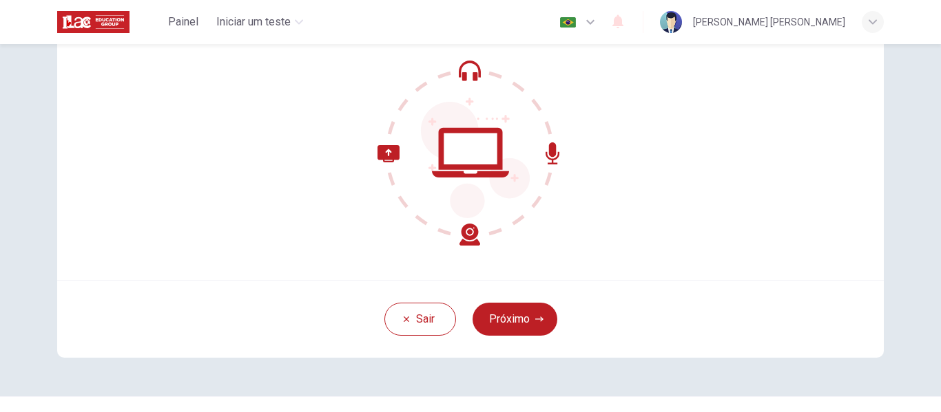
scroll to position [138, 0]
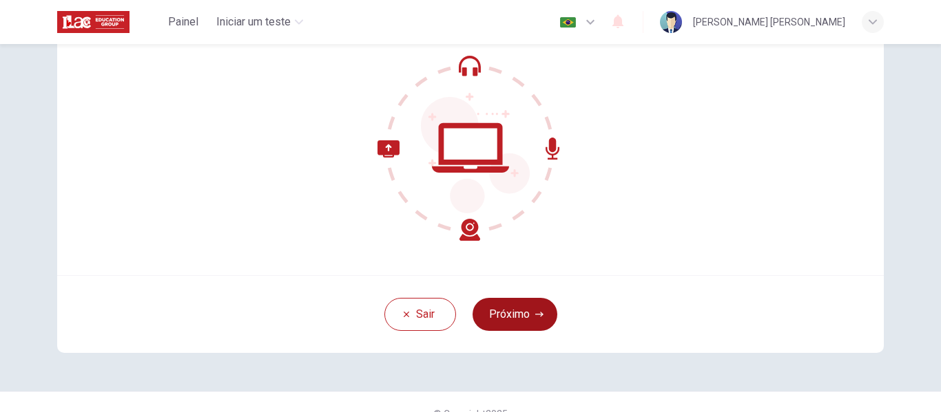
click at [516, 311] on button "Próximo" at bounding box center [514, 314] width 85 height 33
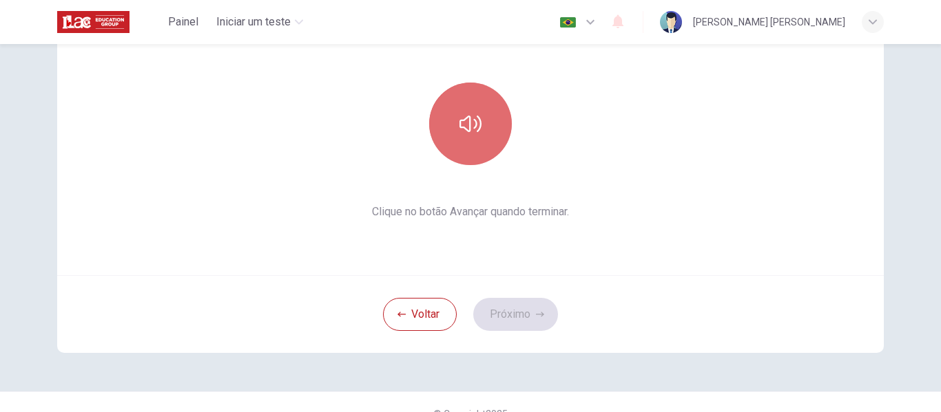
click at [470, 128] on icon "button" at bounding box center [470, 124] width 22 height 22
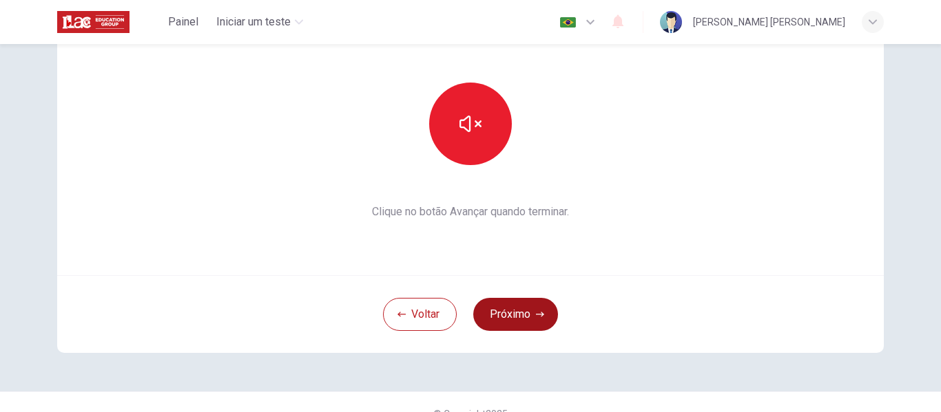
click at [511, 312] on button "Próximo" at bounding box center [515, 314] width 85 height 33
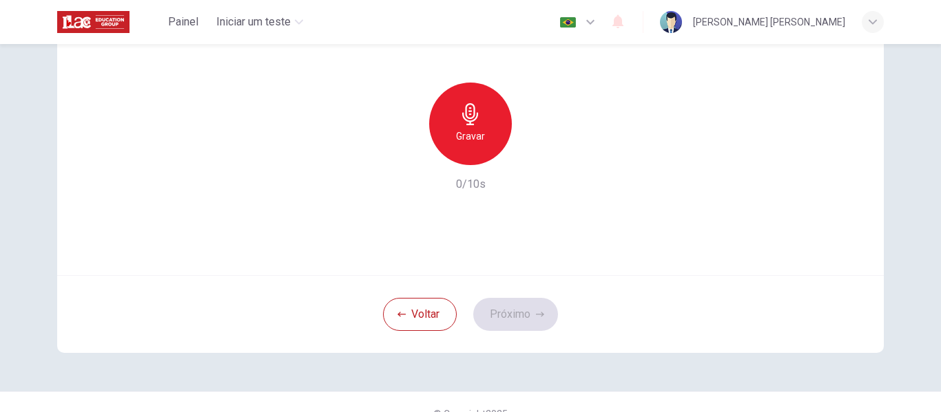
click at [467, 143] on h6 "Gravar" at bounding box center [470, 136] width 29 height 17
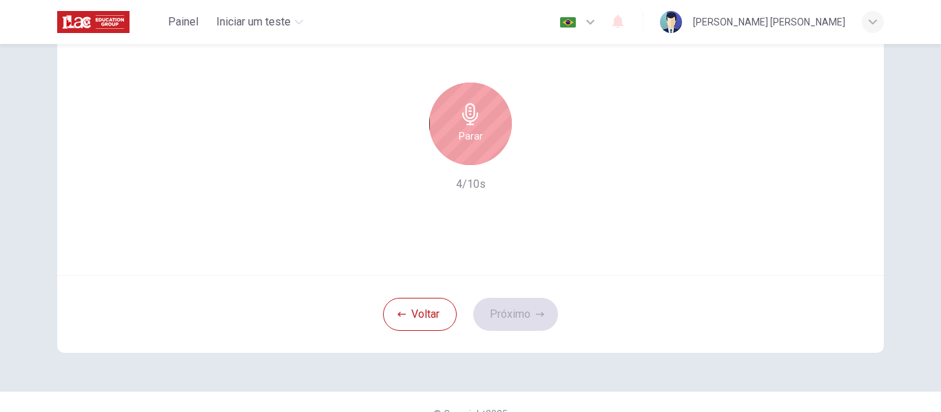
click at [471, 149] on div "Parar" at bounding box center [470, 124] width 83 height 83
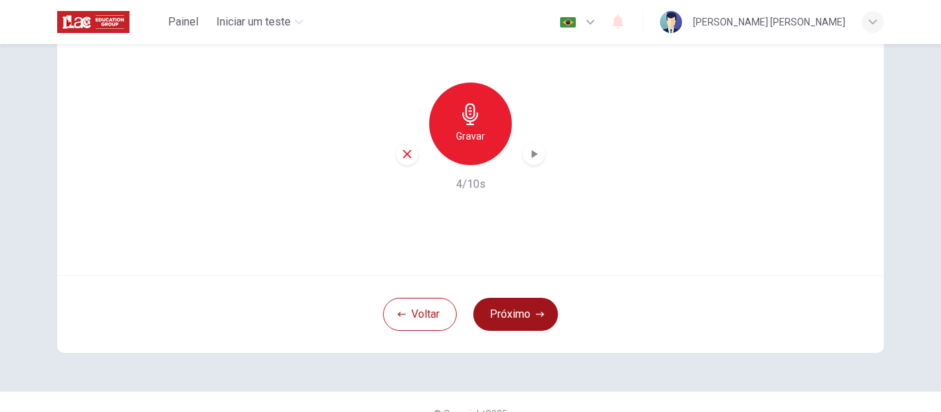
click at [510, 326] on button "Próximo" at bounding box center [515, 314] width 85 height 33
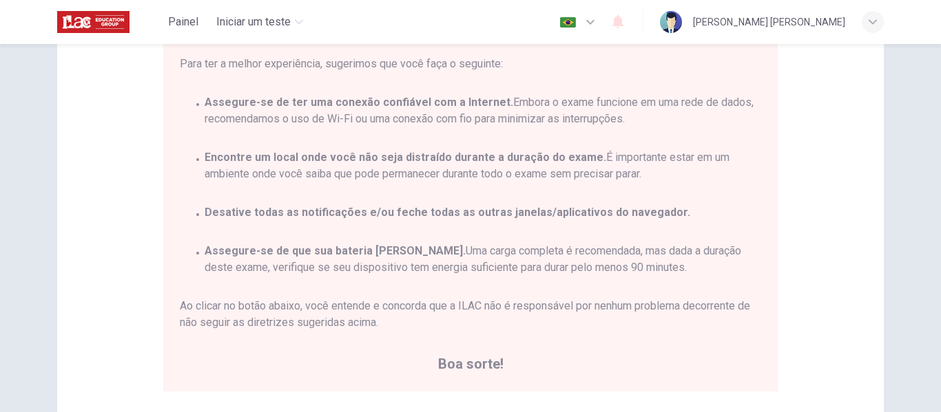
scroll to position [207, 0]
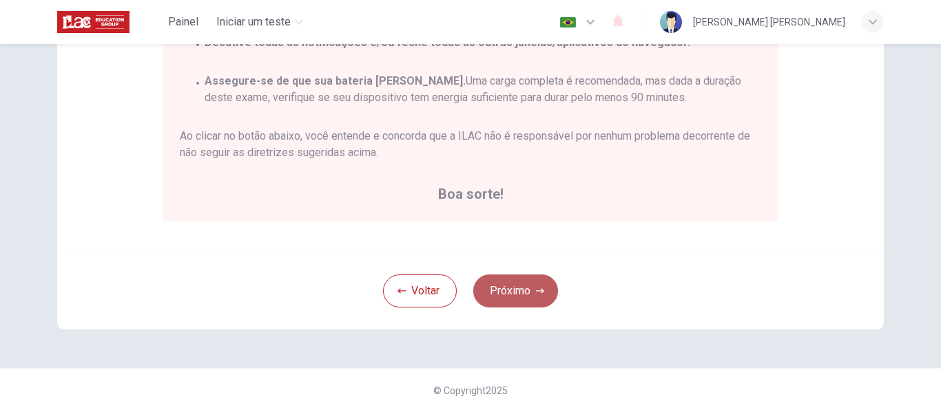
click at [503, 287] on button "Próximo" at bounding box center [515, 291] width 85 height 33
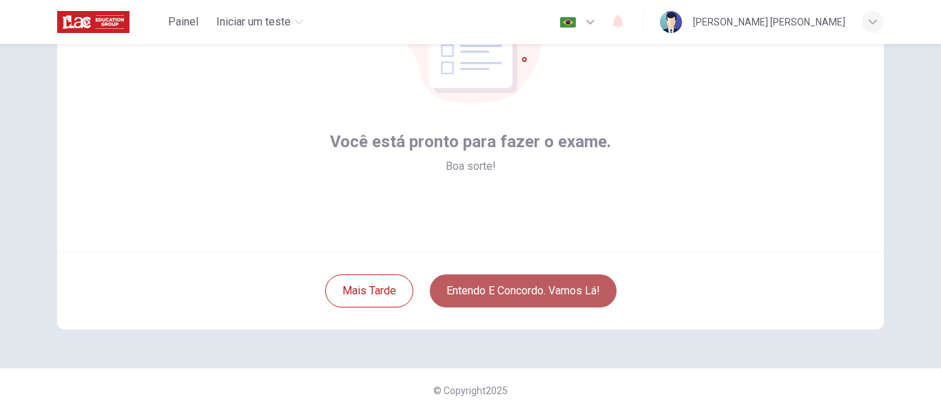
click at [516, 294] on button "Entendo e concordo. Vamos lá!" at bounding box center [523, 291] width 187 height 33
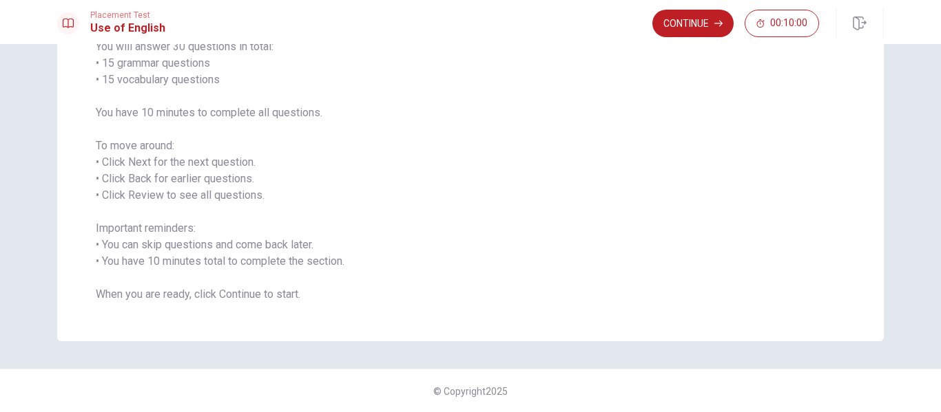
scroll to position [127, 0]
click at [681, 26] on button "Continue" at bounding box center [692, 24] width 81 height 28
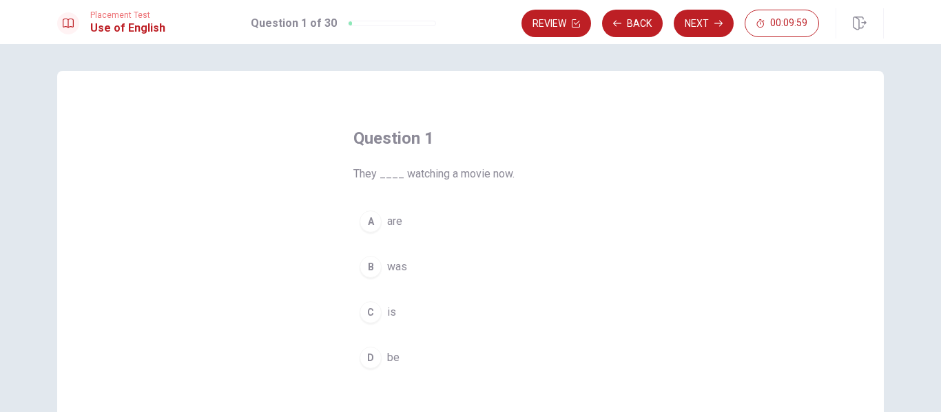
scroll to position [0, 0]
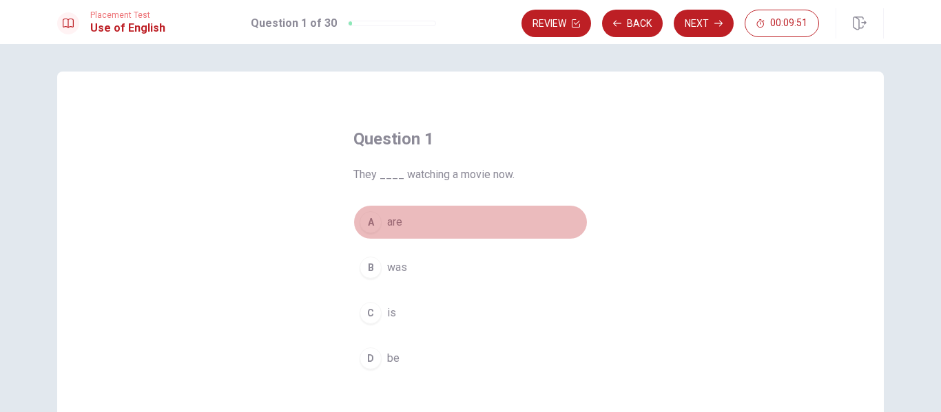
click at [387, 222] on span "are" at bounding box center [394, 222] width 15 height 17
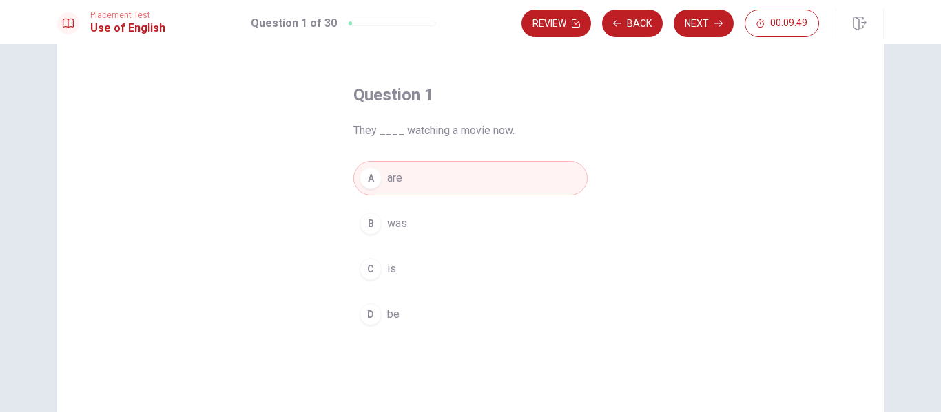
scroll to position [69, 0]
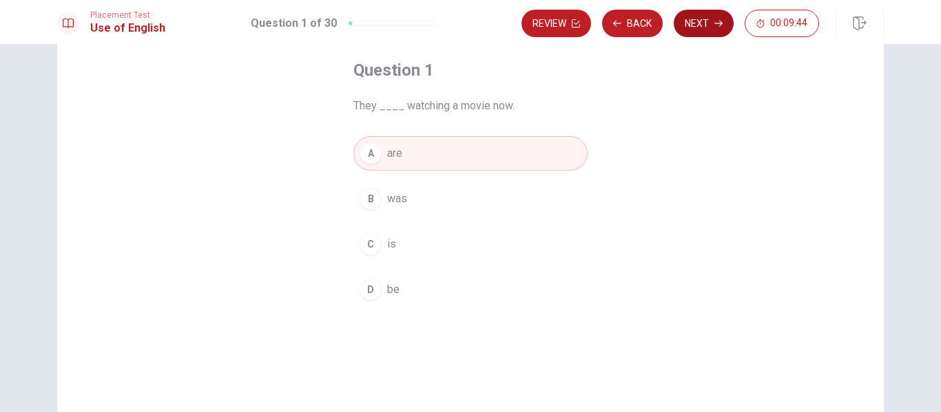
click at [700, 21] on button "Next" at bounding box center [703, 24] width 60 height 28
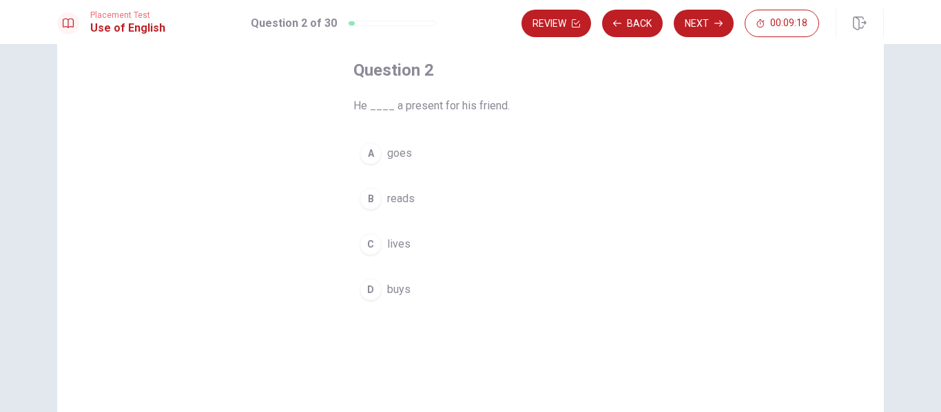
click at [397, 286] on span "buys" at bounding box center [398, 290] width 23 height 17
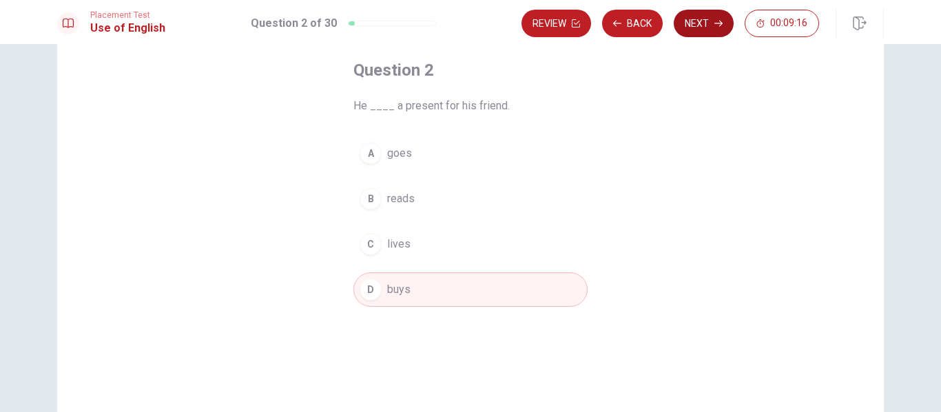
click at [706, 20] on button "Next" at bounding box center [703, 24] width 60 height 28
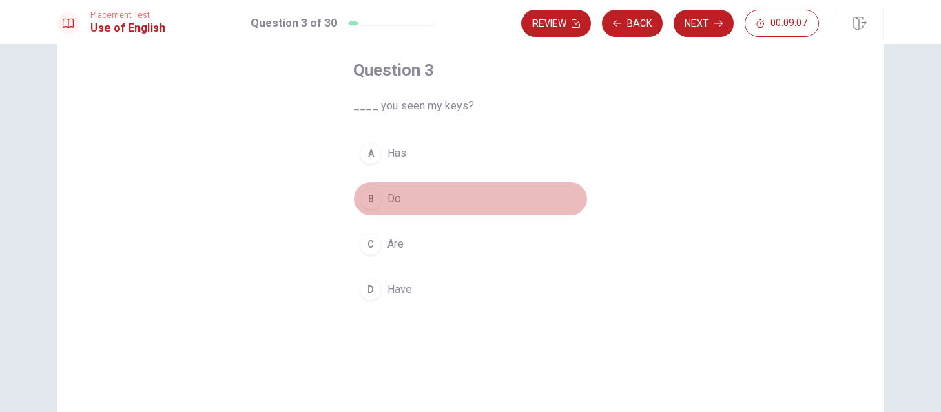
click at [387, 195] on span "Do" at bounding box center [394, 199] width 14 height 17
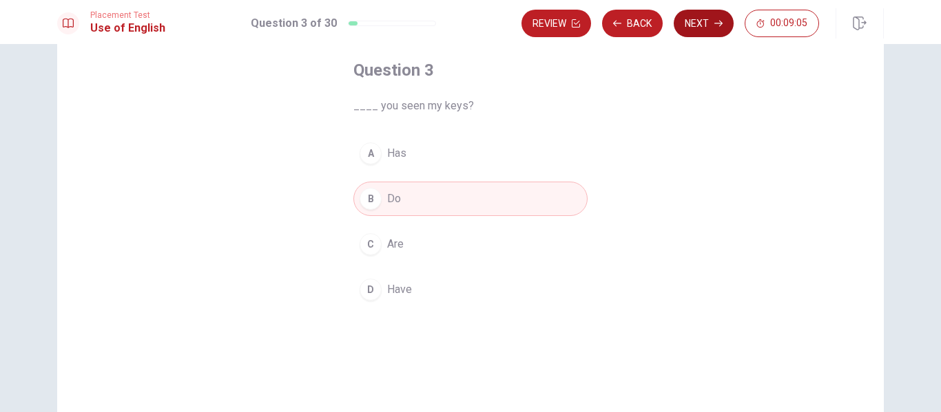
click at [695, 20] on button "Next" at bounding box center [703, 24] width 60 height 28
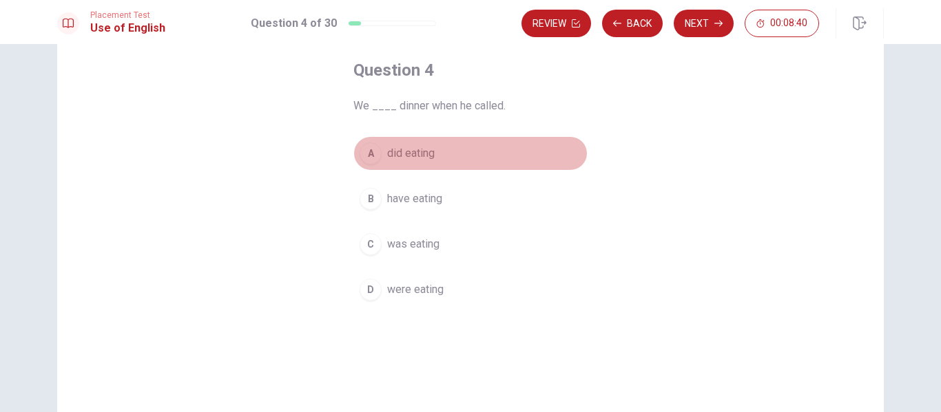
click at [364, 151] on div "A" at bounding box center [370, 154] width 22 height 22
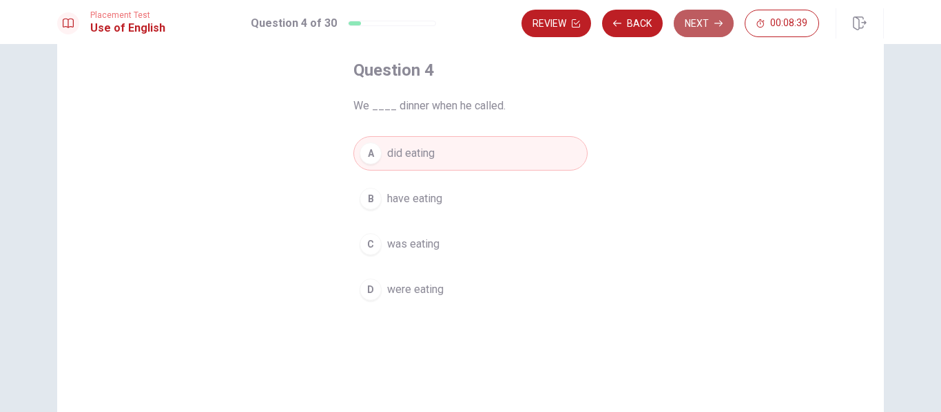
click at [706, 25] on button "Next" at bounding box center [703, 24] width 60 height 28
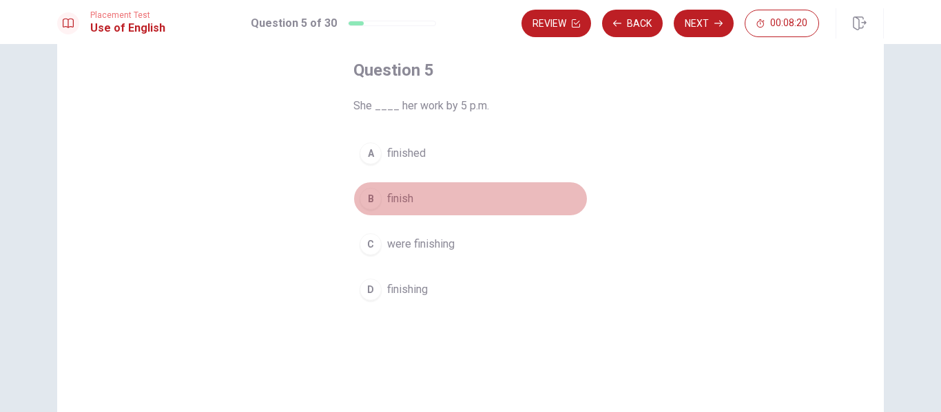
click at [375, 202] on div "B" at bounding box center [370, 199] width 22 height 22
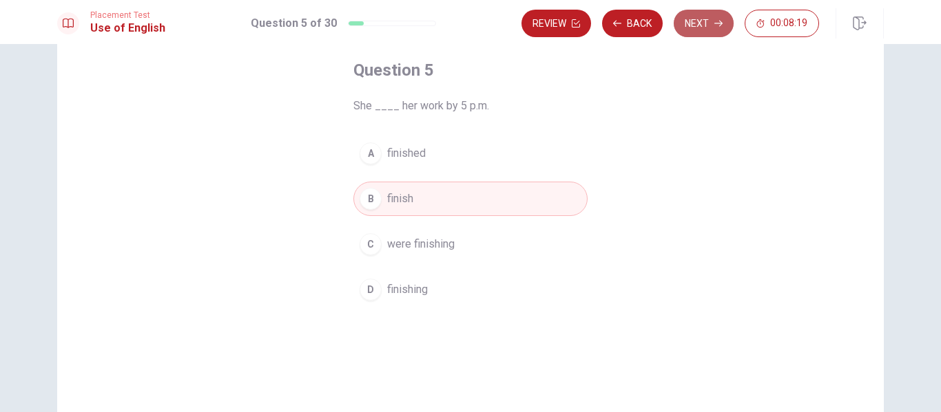
click at [696, 23] on button "Next" at bounding box center [703, 24] width 60 height 28
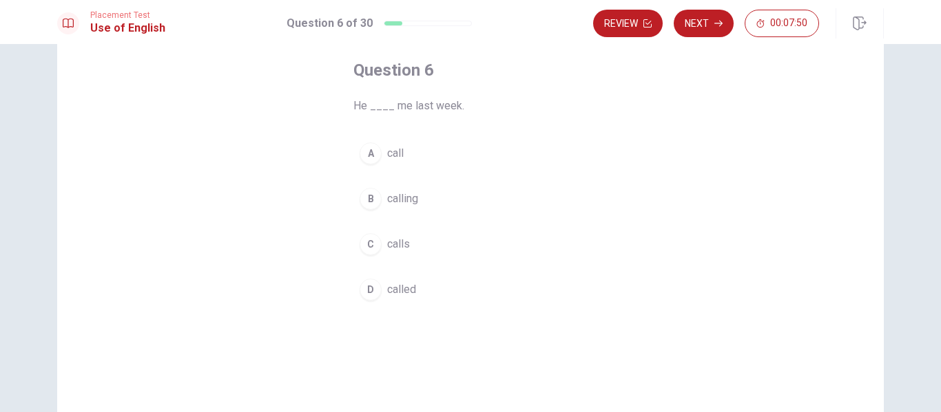
click at [382, 286] on button "D called" at bounding box center [470, 290] width 234 height 34
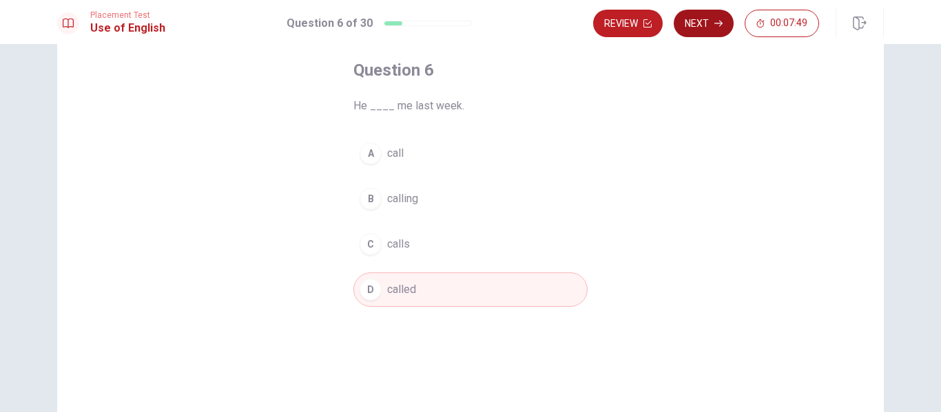
click at [694, 22] on button "Next" at bounding box center [703, 24] width 60 height 28
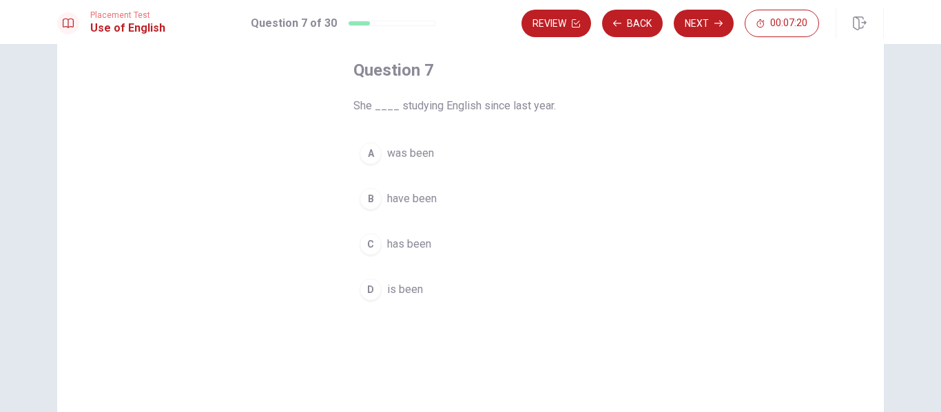
click at [373, 241] on div "C" at bounding box center [370, 244] width 22 height 22
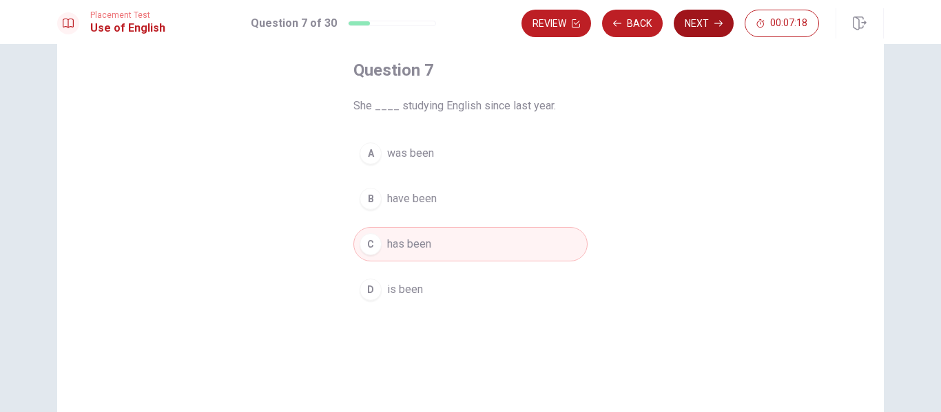
click at [686, 25] on button "Next" at bounding box center [703, 24] width 60 height 28
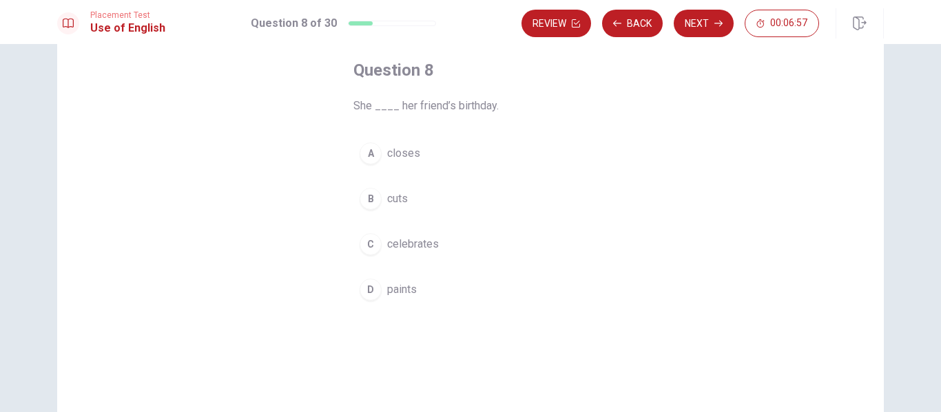
click at [406, 240] on span "celebrates" at bounding box center [413, 244] width 52 height 17
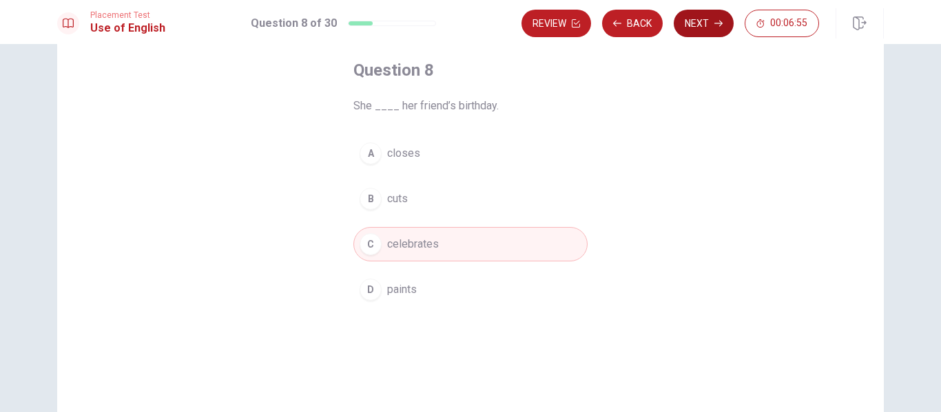
click at [706, 18] on button "Next" at bounding box center [703, 24] width 60 height 28
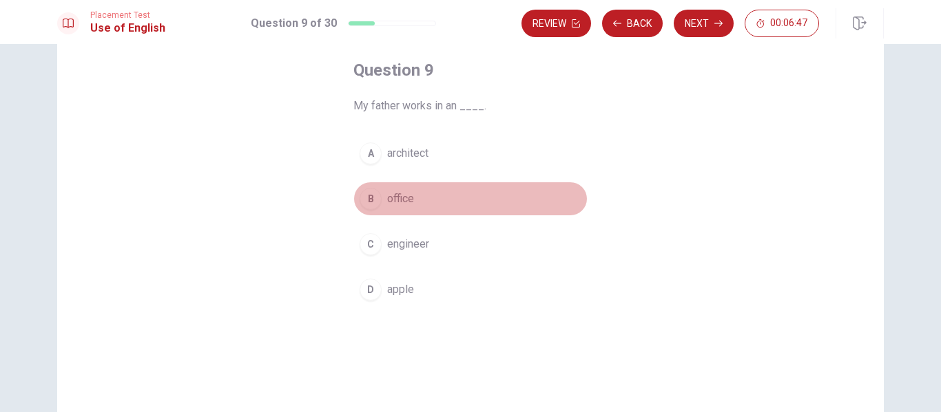
click at [390, 197] on span "office" at bounding box center [400, 199] width 27 height 17
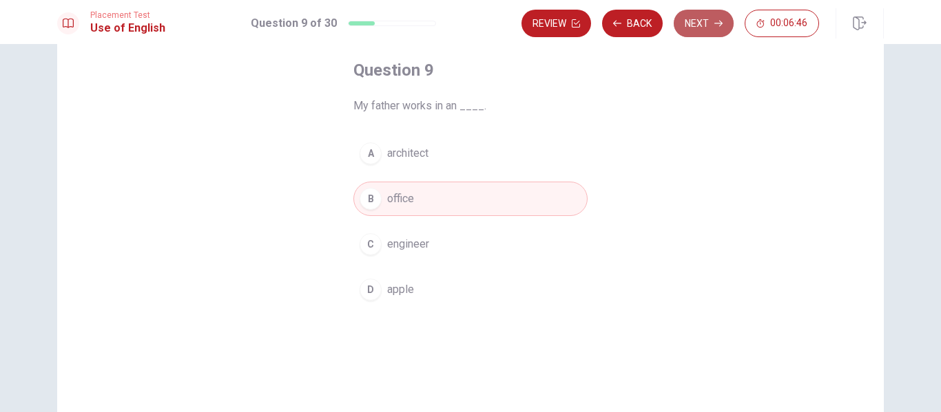
click at [700, 19] on button "Next" at bounding box center [703, 24] width 60 height 28
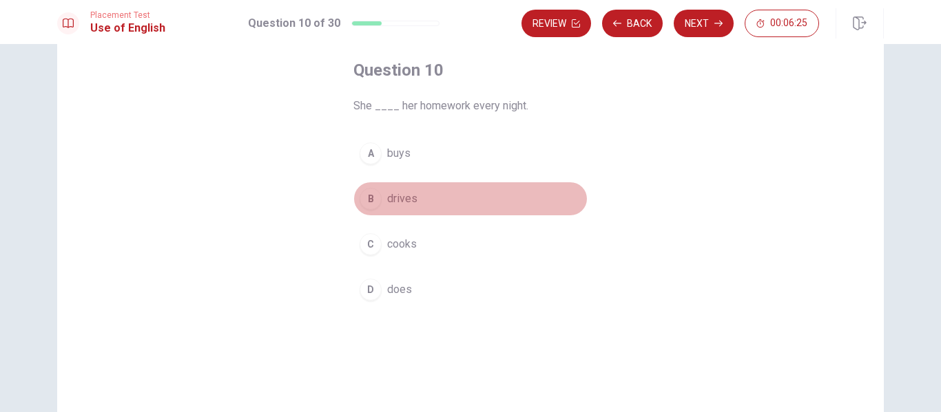
click at [395, 202] on span "drives" at bounding box center [402, 199] width 30 height 17
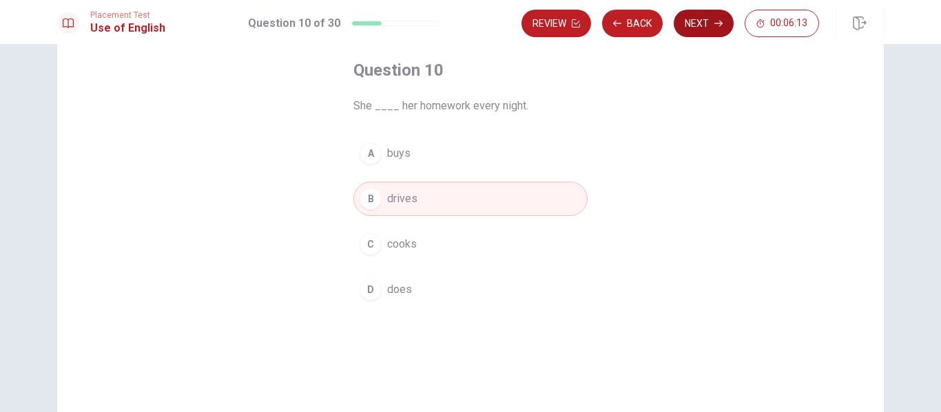
click at [702, 28] on button "Next" at bounding box center [703, 24] width 60 height 28
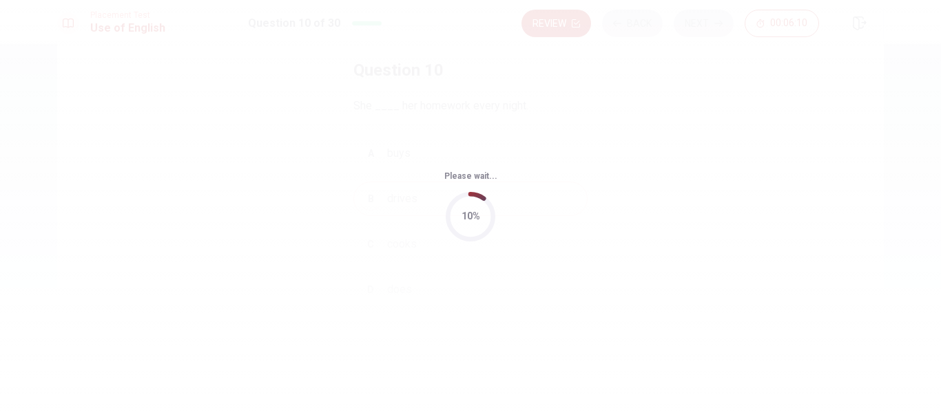
scroll to position [0, 0]
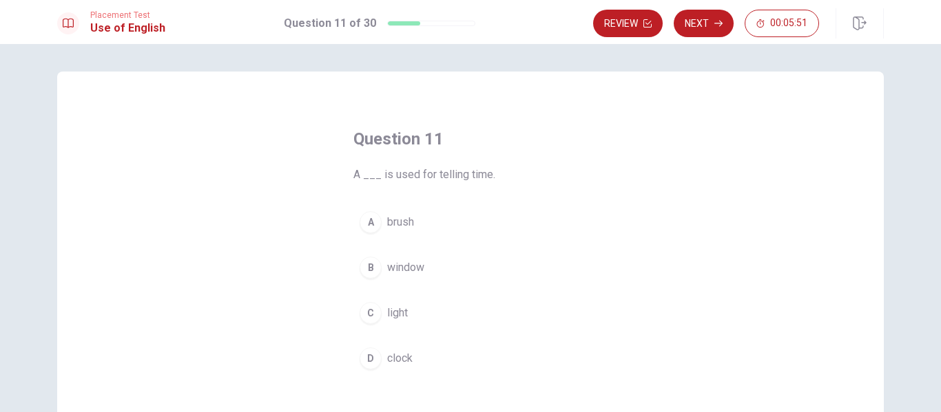
click at [406, 359] on span "clock" at bounding box center [399, 358] width 25 height 17
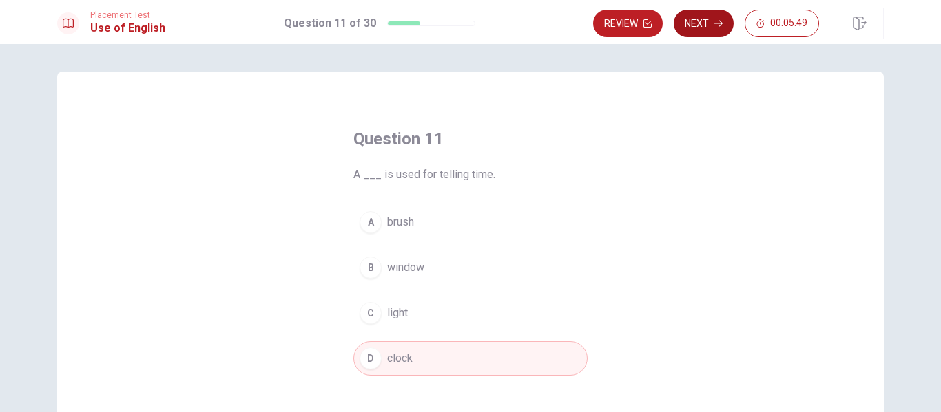
click at [711, 21] on button "Next" at bounding box center [703, 24] width 60 height 28
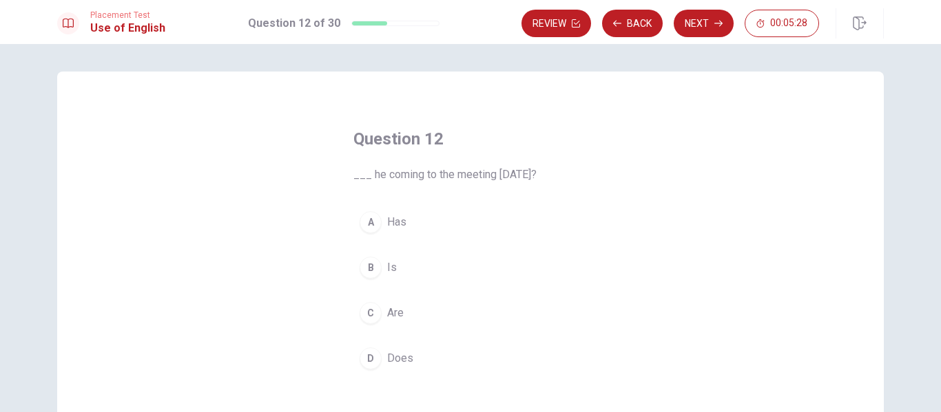
click at [393, 221] on span "Has" at bounding box center [396, 222] width 19 height 17
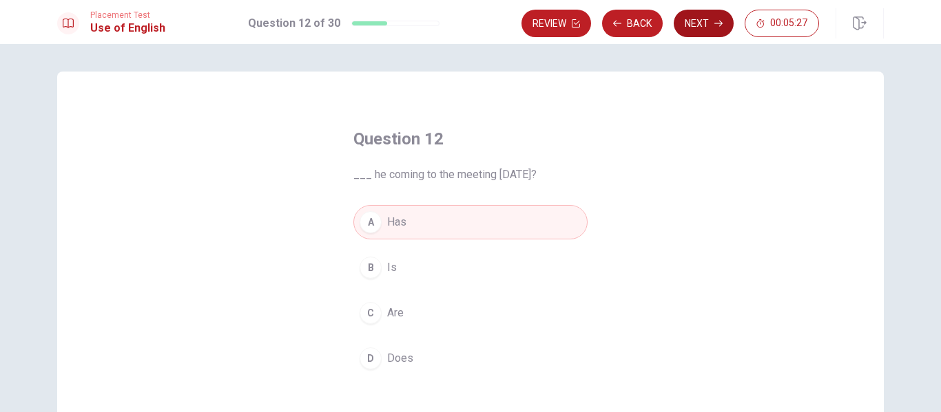
click at [709, 17] on button "Next" at bounding box center [703, 24] width 60 height 28
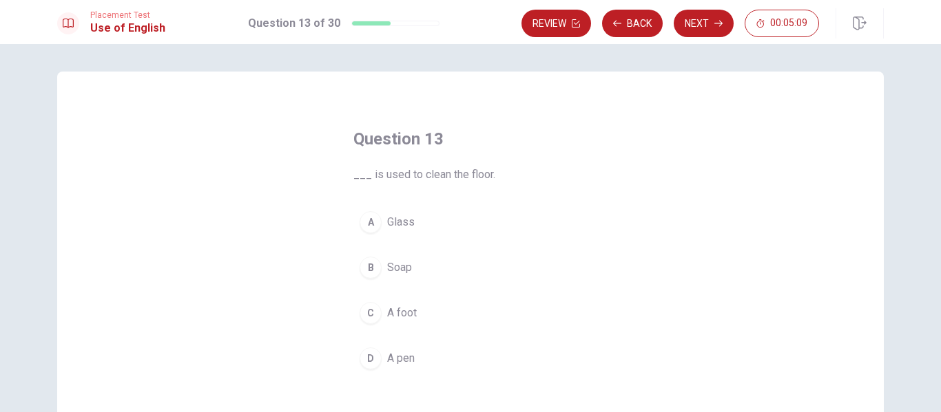
click at [401, 269] on span "Soap" at bounding box center [399, 268] width 25 height 17
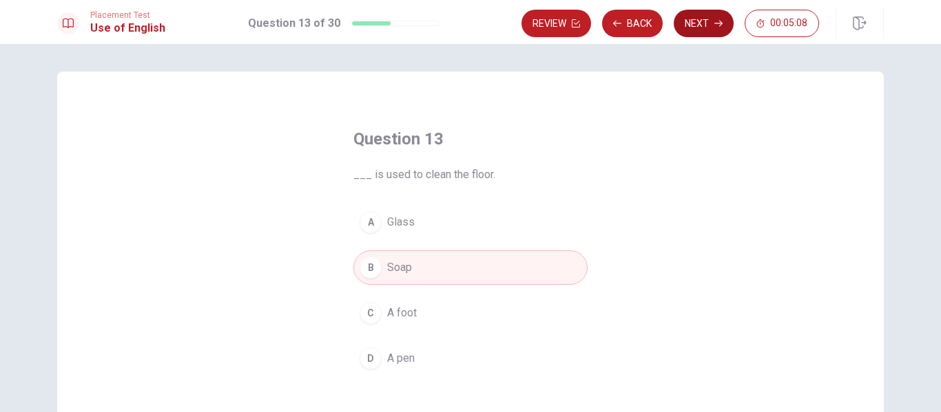
click at [704, 23] on button "Next" at bounding box center [703, 24] width 60 height 28
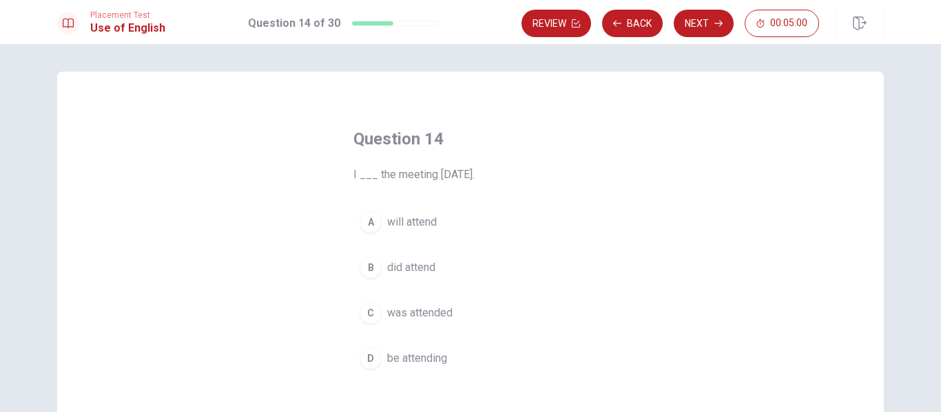
click at [407, 225] on span "will attend" at bounding box center [412, 222] width 50 height 17
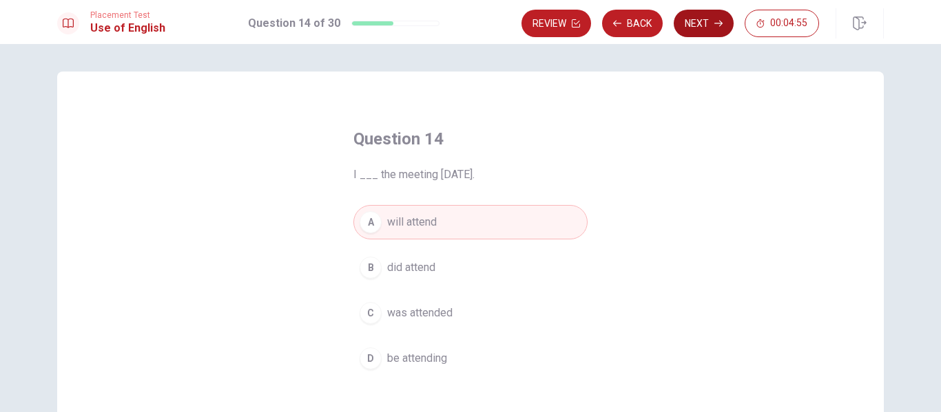
click at [692, 23] on button "Next" at bounding box center [703, 24] width 60 height 28
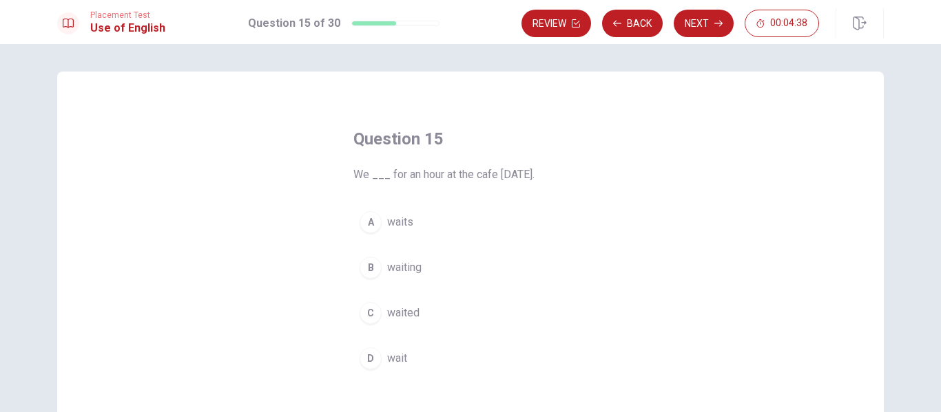
click at [406, 308] on span "waited" at bounding box center [403, 313] width 32 height 17
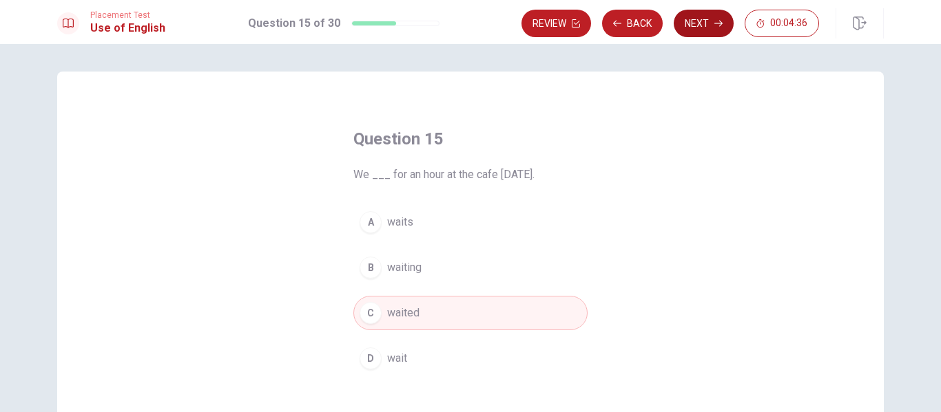
click at [701, 16] on button "Next" at bounding box center [703, 24] width 60 height 28
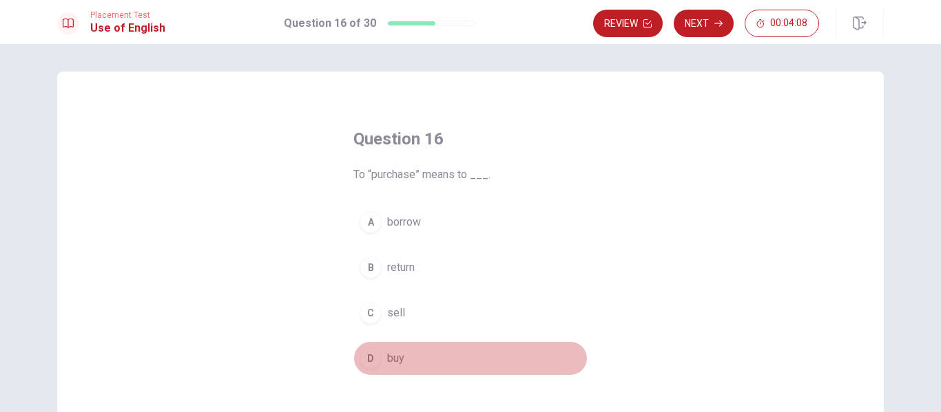
click at [400, 364] on span "buy" at bounding box center [395, 358] width 17 height 17
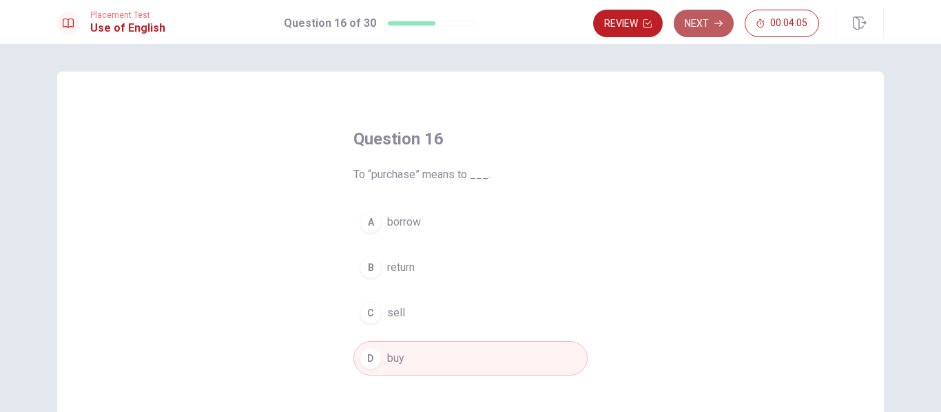
click at [704, 23] on button "Next" at bounding box center [703, 24] width 60 height 28
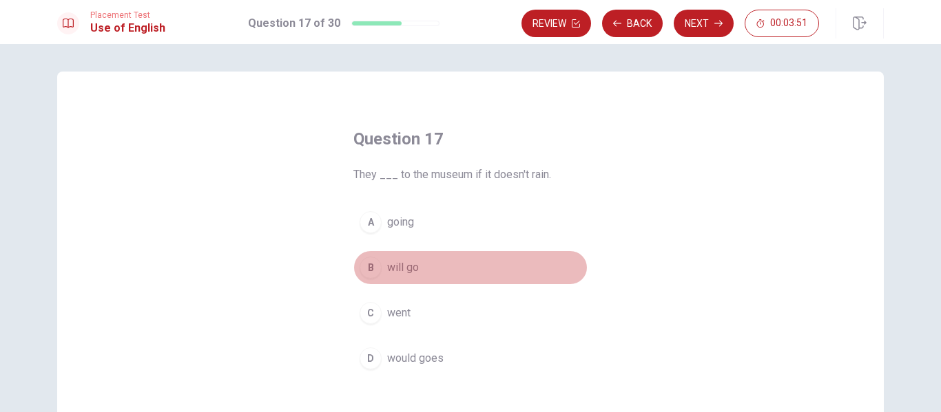
click at [387, 266] on span "will go" at bounding box center [403, 268] width 32 height 17
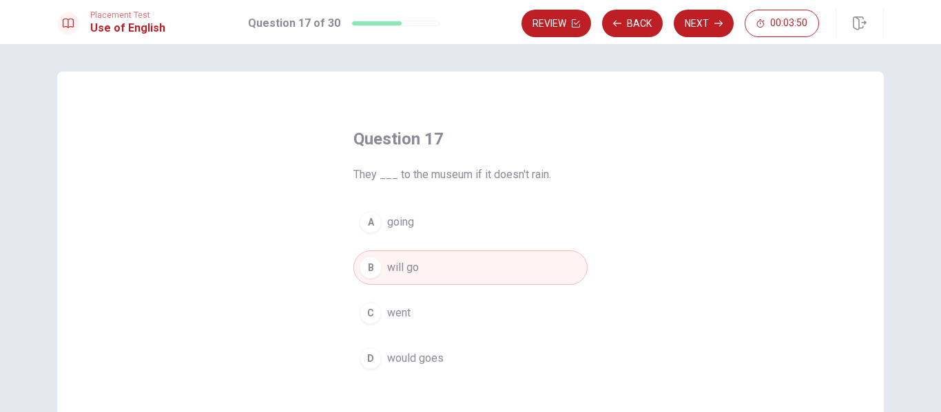
click at [673, 32] on div "Review Back Next 00:03:50" at bounding box center [669, 24] width 297 height 28
click at [683, 32] on button "Next" at bounding box center [703, 24] width 60 height 28
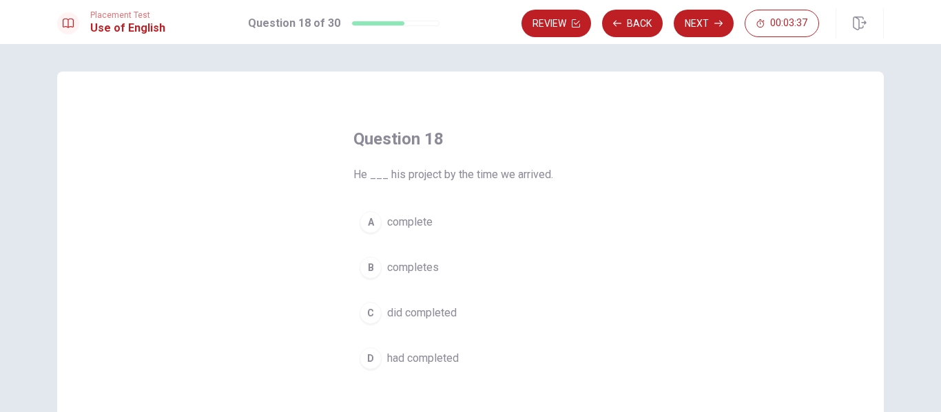
click at [430, 266] on span "completes" at bounding box center [413, 268] width 52 height 17
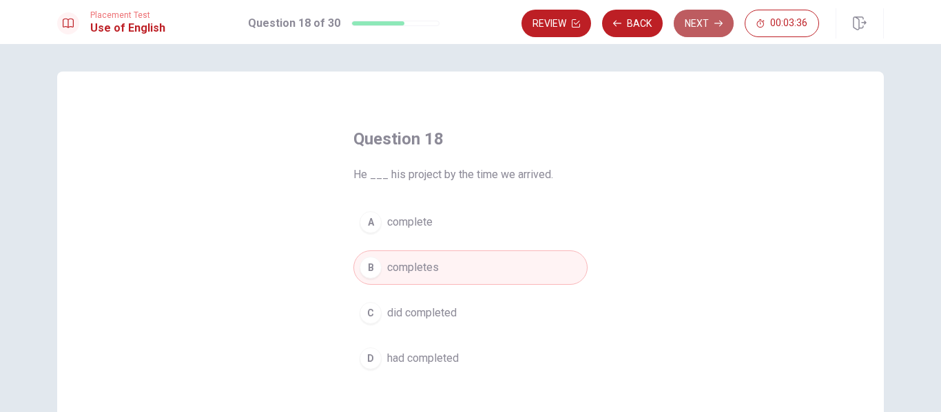
click at [686, 20] on button "Next" at bounding box center [703, 24] width 60 height 28
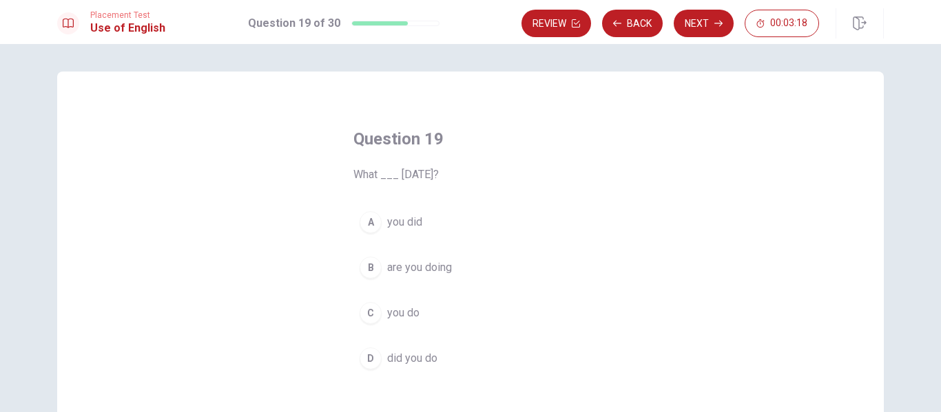
click at [419, 361] on span "did you do" at bounding box center [412, 358] width 50 height 17
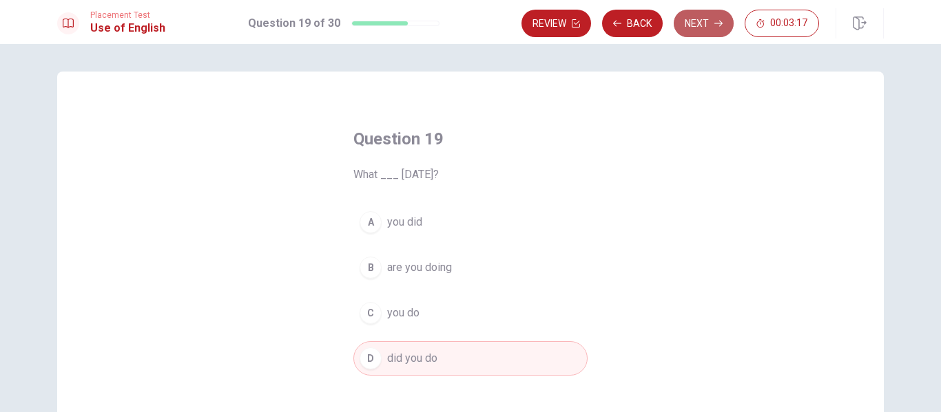
click at [703, 18] on button "Next" at bounding box center [703, 24] width 60 height 28
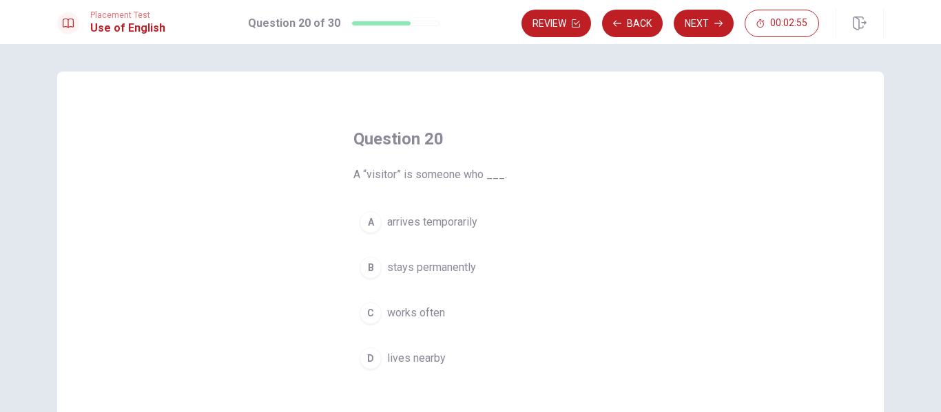
click at [445, 219] on span "arrives temporarily" at bounding box center [432, 222] width 90 height 17
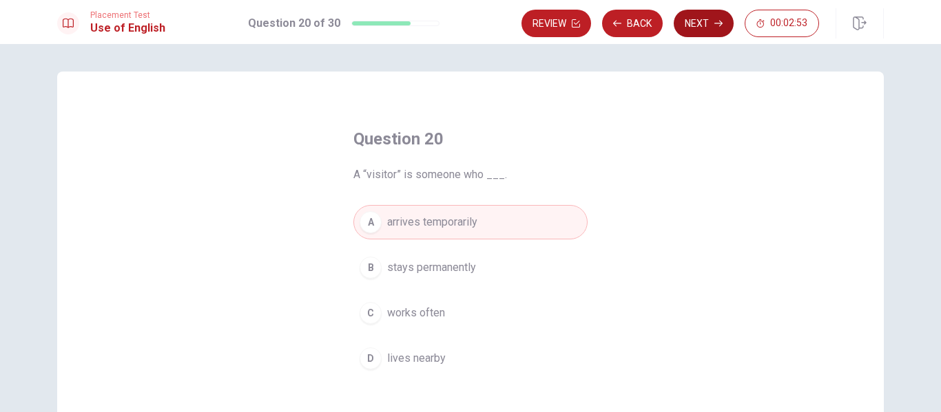
click at [708, 22] on button "Next" at bounding box center [703, 24] width 60 height 28
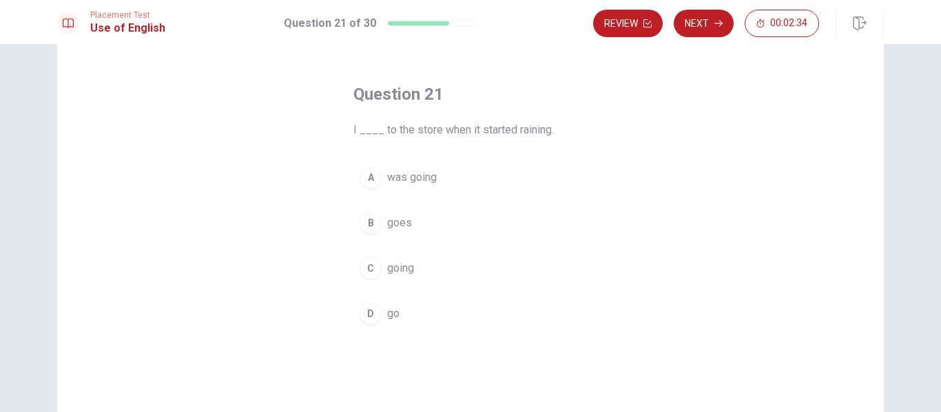
scroll to position [69, 0]
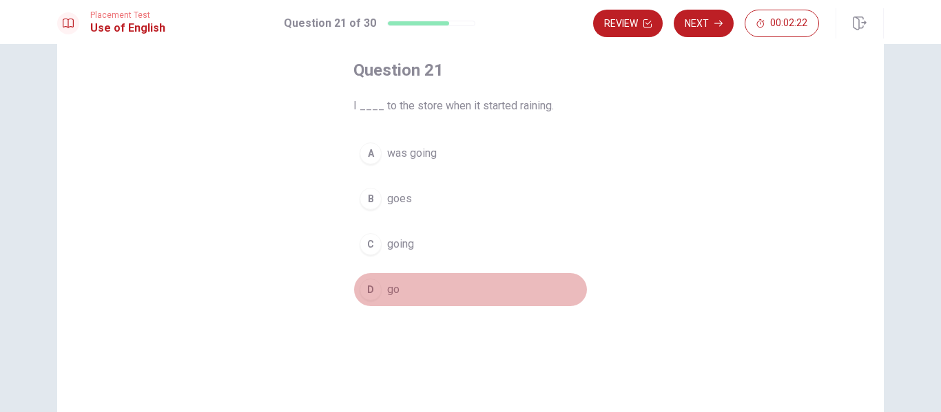
click at [388, 291] on span "go" at bounding box center [393, 290] width 12 height 17
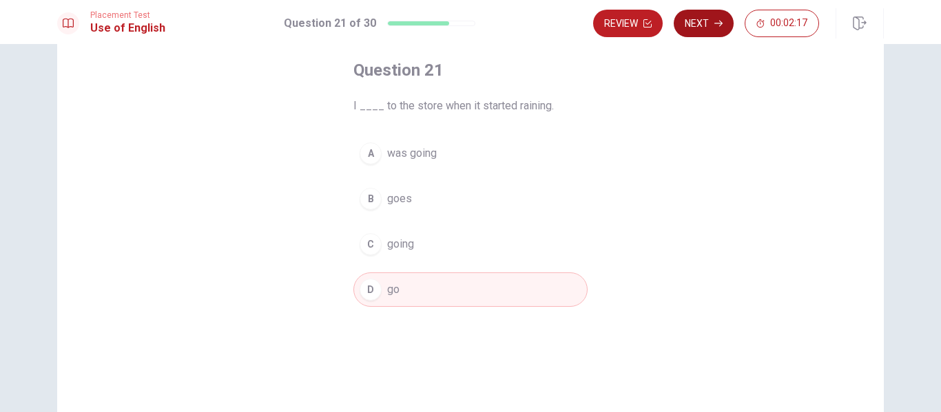
click at [711, 23] on button "Next" at bounding box center [703, 24] width 60 height 28
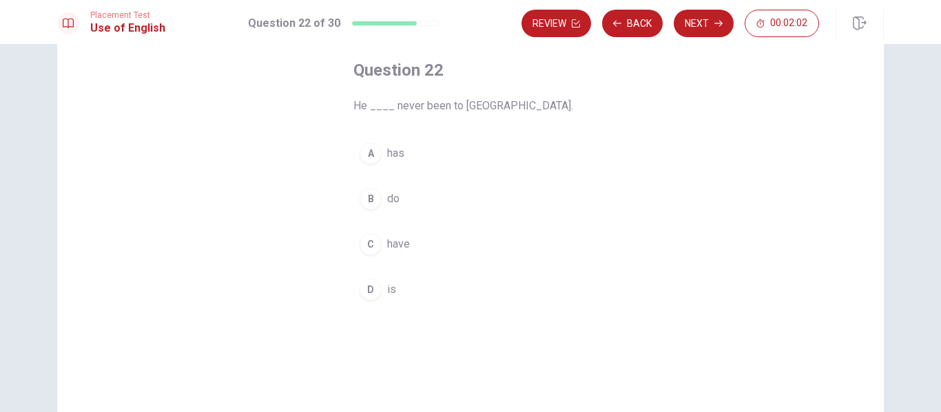
click at [392, 154] on span "has" at bounding box center [395, 153] width 17 height 17
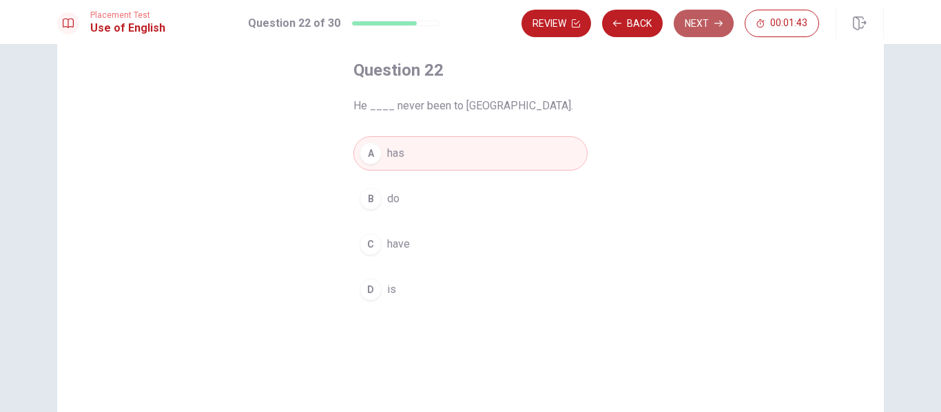
click at [697, 25] on button "Next" at bounding box center [703, 24] width 60 height 28
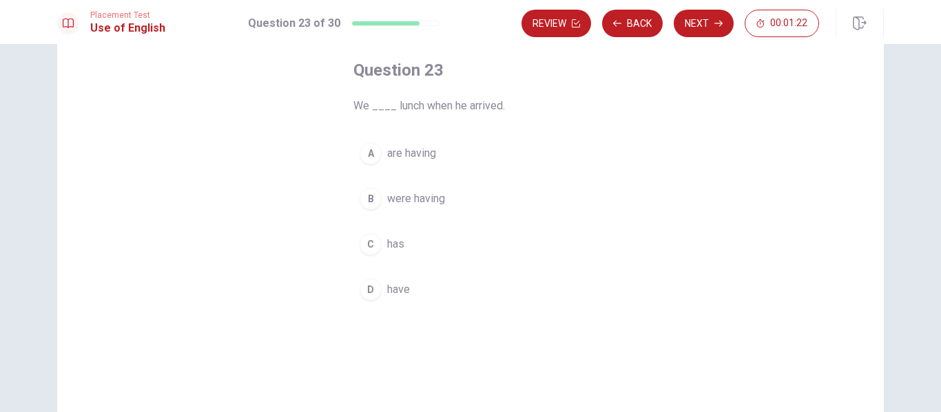
click at [416, 154] on span "are having" at bounding box center [411, 153] width 49 height 17
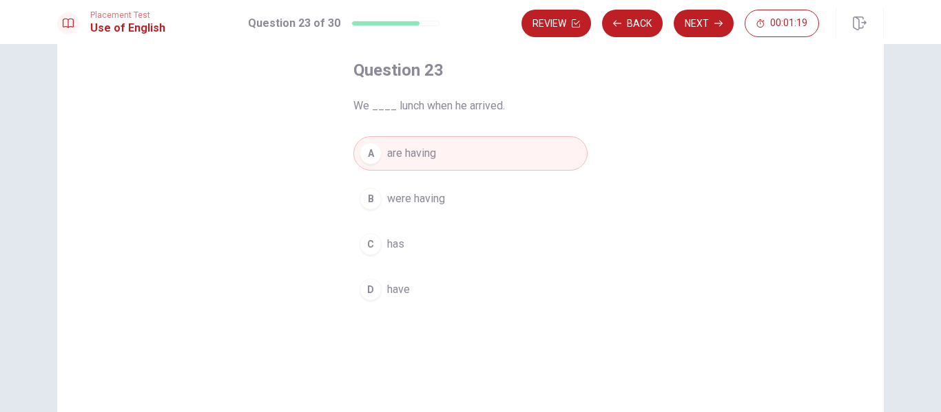
click at [399, 200] on span "were having" at bounding box center [416, 199] width 58 height 17
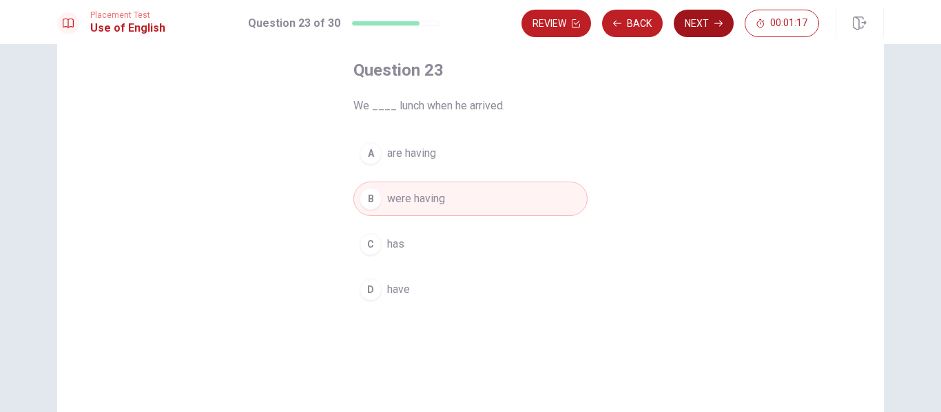
click at [706, 16] on button "Next" at bounding box center [703, 24] width 60 height 28
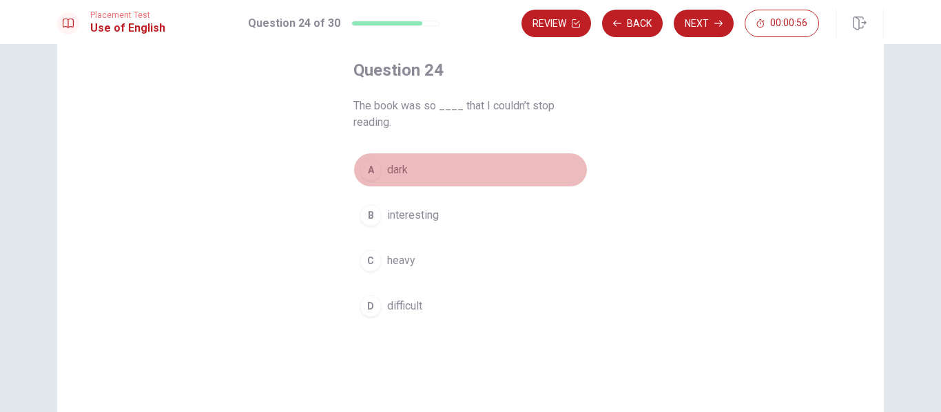
click at [388, 173] on span "dark" at bounding box center [397, 170] width 21 height 17
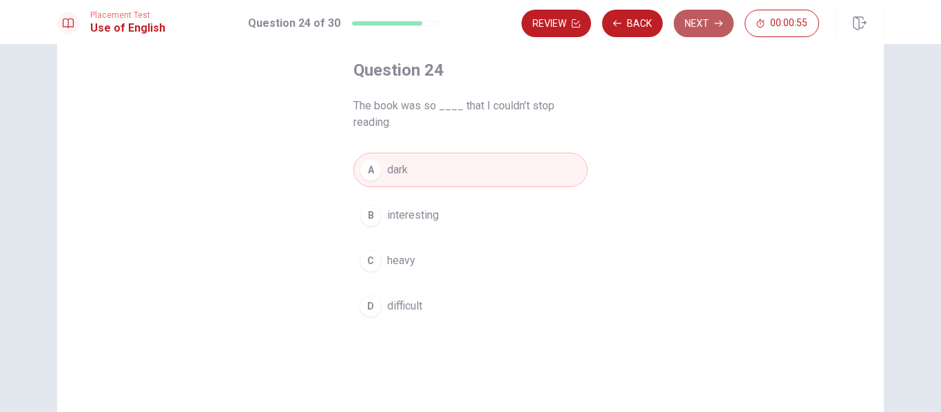
click at [712, 31] on button "Next" at bounding box center [703, 24] width 60 height 28
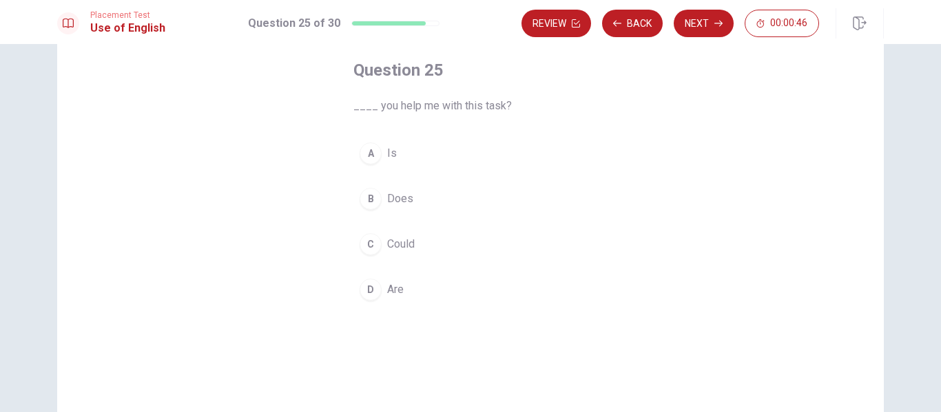
click at [388, 297] on span "Are" at bounding box center [395, 290] width 17 height 17
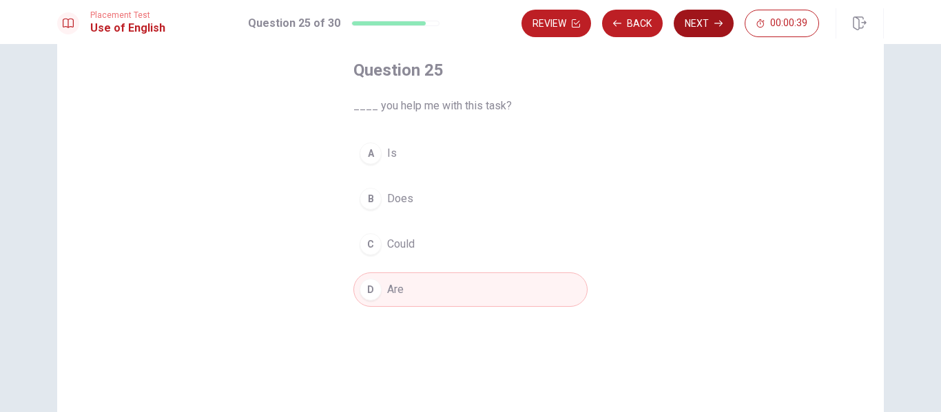
click at [707, 29] on button "Next" at bounding box center [703, 24] width 60 height 28
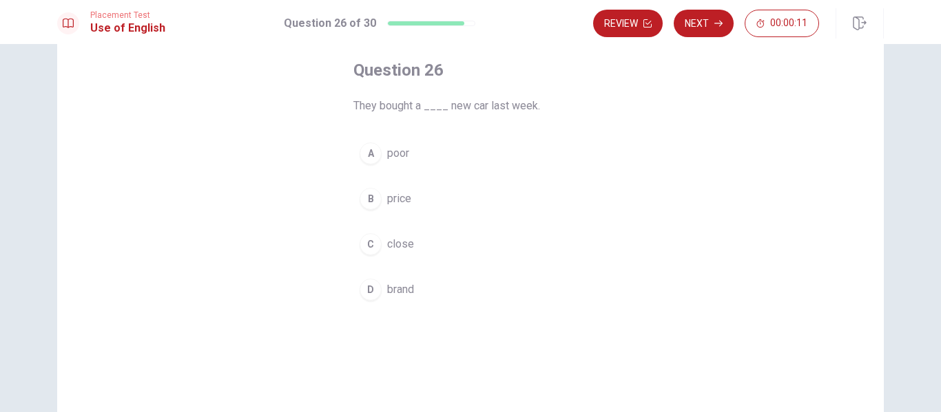
click at [399, 291] on span "brand" at bounding box center [400, 290] width 27 height 17
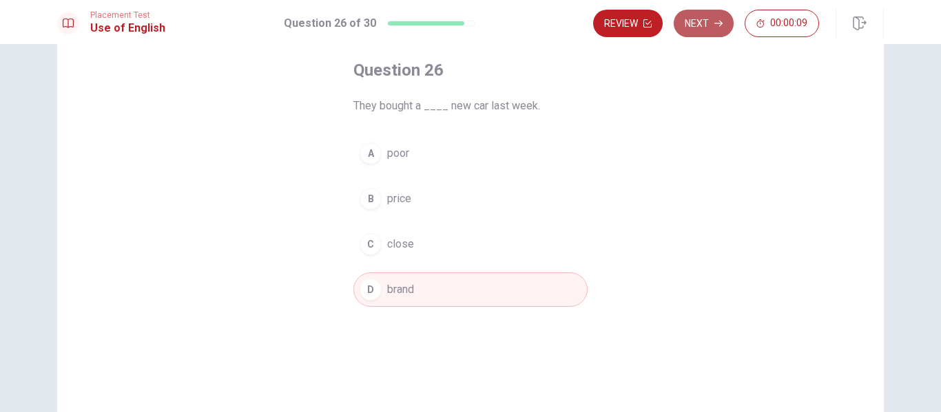
click at [697, 29] on button "Next" at bounding box center [703, 24] width 60 height 28
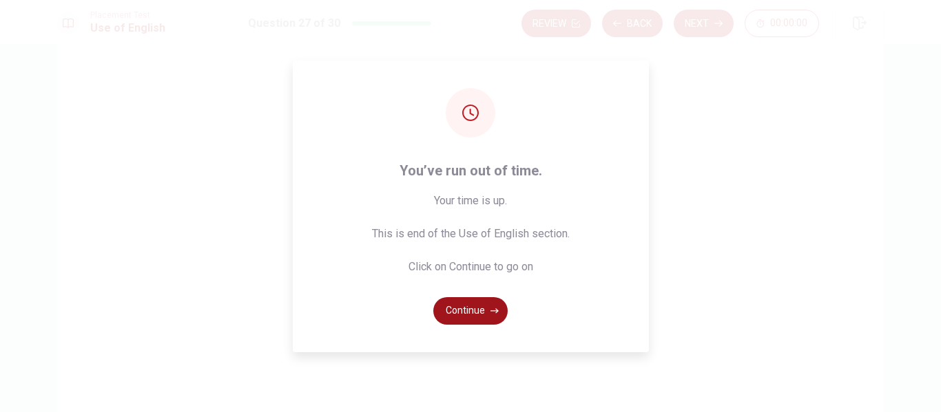
click at [470, 319] on button "Continue" at bounding box center [470, 311] width 74 height 28
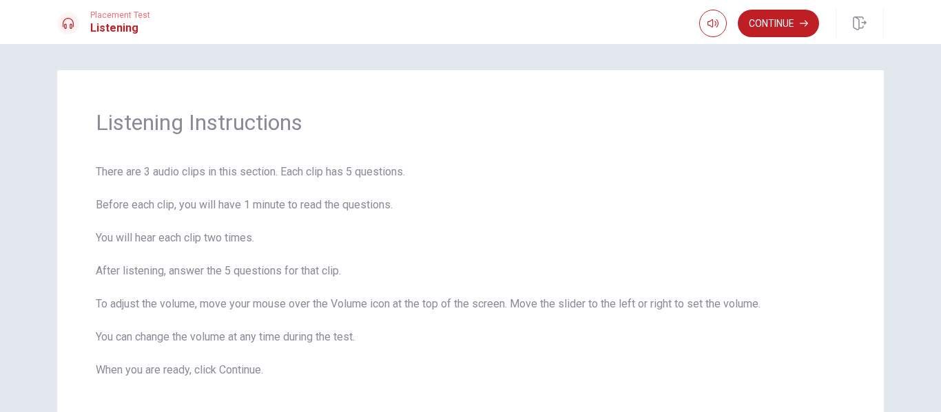
scroll to position [0, 0]
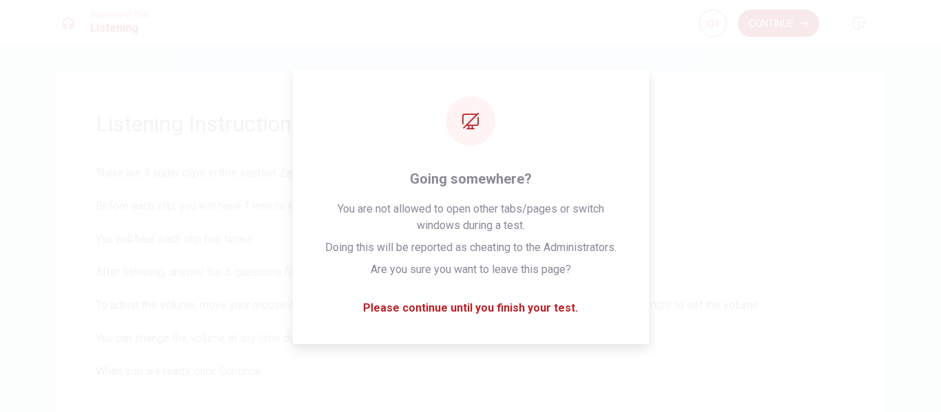
click at [795, 21] on button "Continue" at bounding box center [777, 24] width 81 height 28
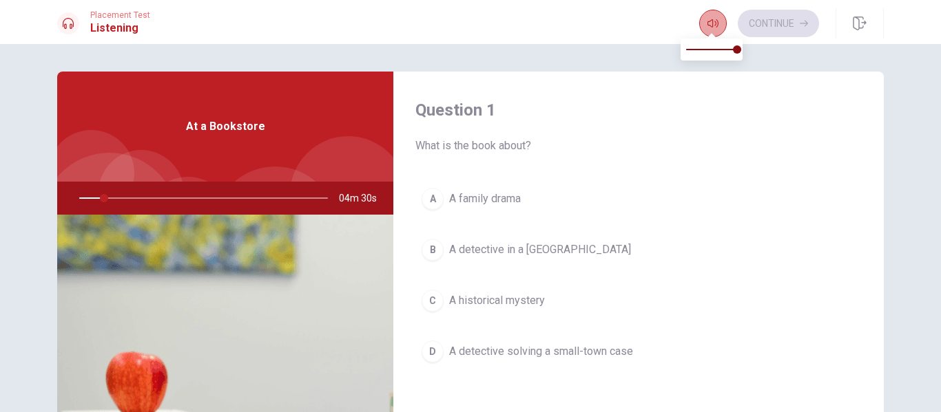
click at [718, 24] on button "button" at bounding box center [713, 24] width 28 height 28
click at [708, 17] on button "button" at bounding box center [713, 24] width 28 height 28
type input "13"
type input "0"
click at [687, 49] on span at bounding box center [711, 49] width 51 height 19
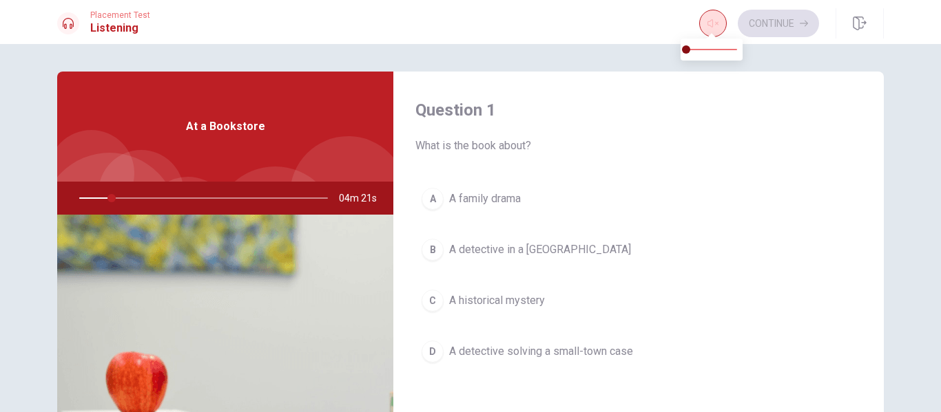
click at [713, 23] on icon "button" at bounding box center [712, 23] width 11 height 11
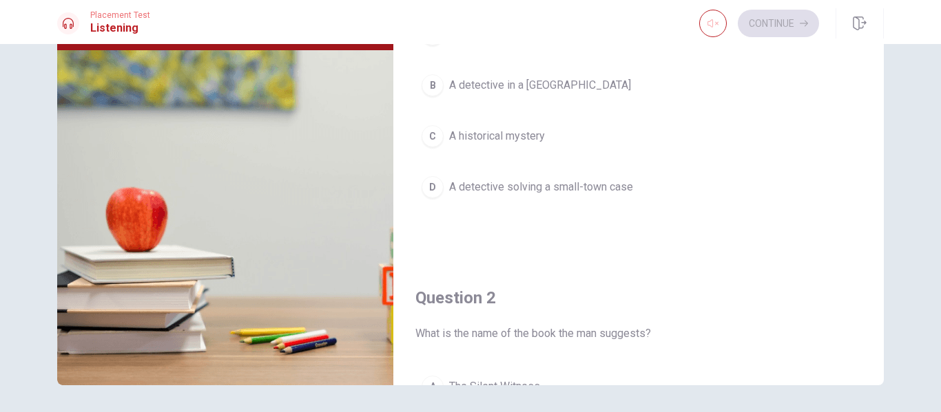
scroll to position [140, 0]
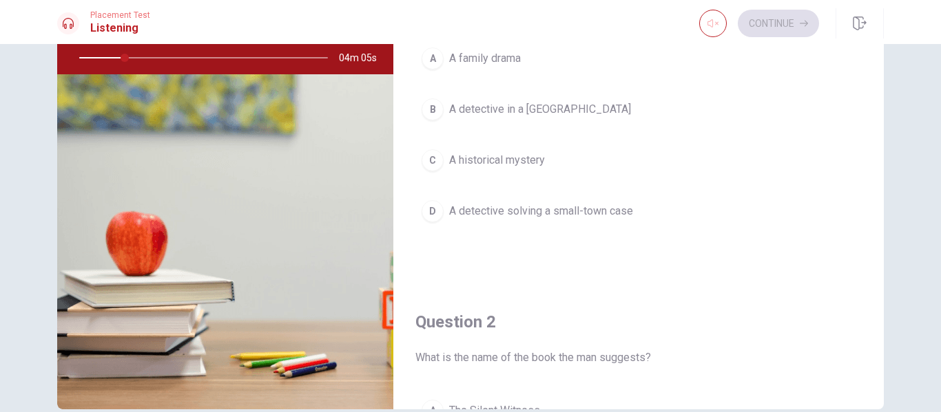
click at [72, 53] on div at bounding box center [201, 57] width 276 height 33
click at [78, 54] on div at bounding box center [201, 57] width 276 height 33
drag, startPoint x: 123, startPoint y: 55, endPoint x: 35, endPoint y: 55, distance: 87.4
click at [35, 55] on div "Question 1 What is the book about? A A family drama B A detective in a big city…" at bounding box center [470, 170] width 870 height 479
click at [74, 55] on div at bounding box center [201, 57] width 276 height 33
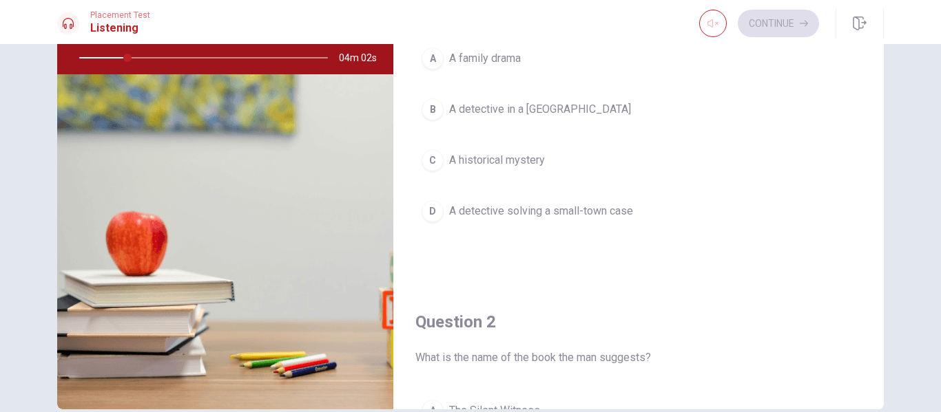
click at [74, 55] on div at bounding box center [201, 57] width 276 height 33
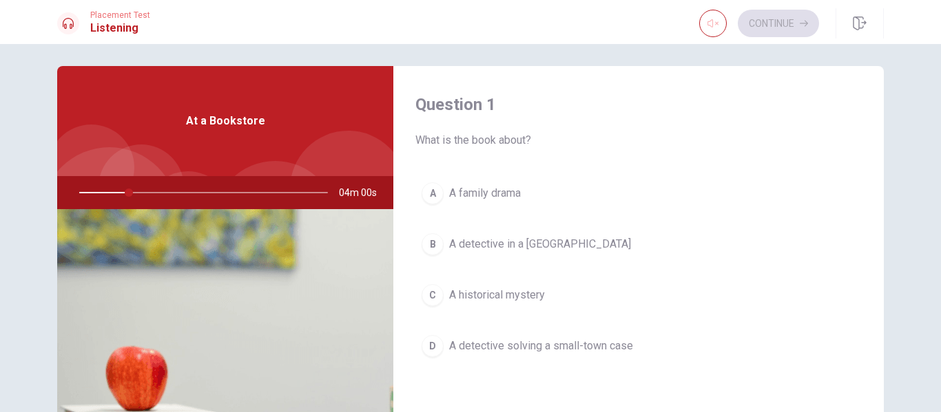
scroll to position [0, 0]
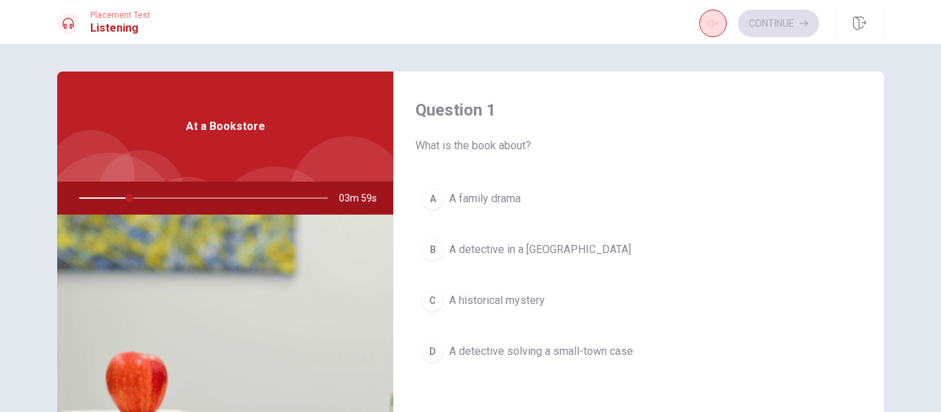
click at [715, 21] on button "button" at bounding box center [713, 24] width 28 height 28
click at [688, 45] on span at bounding box center [686, 49] width 8 height 8
click at [706, 15] on button "button" at bounding box center [713, 24] width 28 height 28
click at [707, 25] on icon "button" at bounding box center [712, 23] width 11 height 11
type input "21"
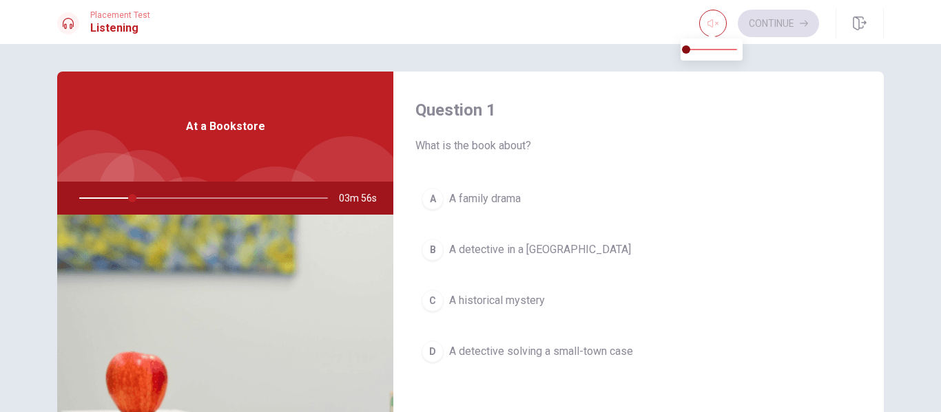
type input "0.5"
click at [711, 44] on span at bounding box center [711, 49] width 51 height 19
type input "22"
type input "0.4"
type input "22"
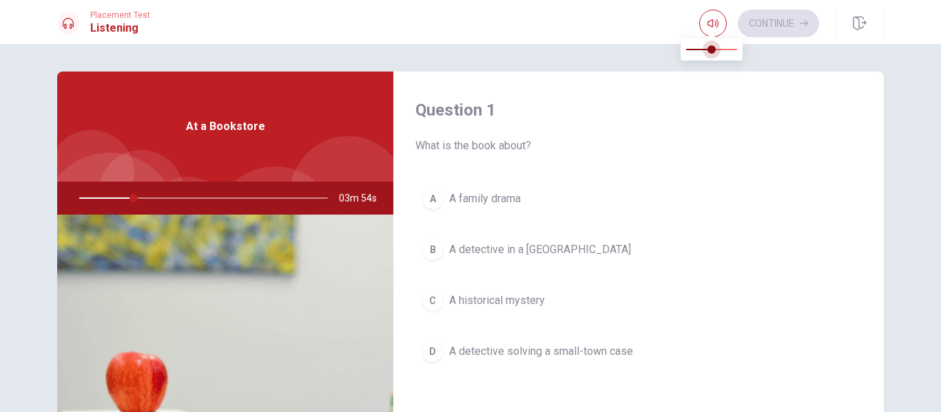
type input "0.2"
type input "22"
type input "0.1"
type input "22"
type input "0"
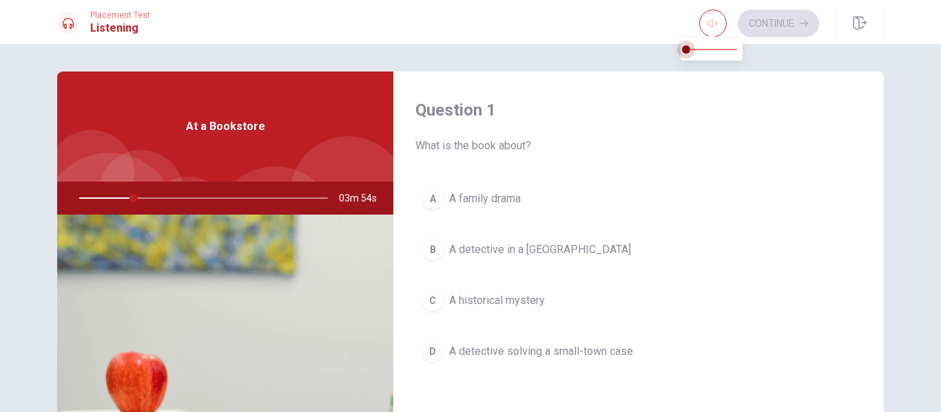
drag, startPoint x: 711, startPoint y: 48, endPoint x: 679, endPoint y: 56, distance: 33.6
click at [682, 54] on span at bounding box center [686, 49] width 8 height 8
click at [713, 20] on icon "button" at bounding box center [712, 23] width 11 height 11
type input "23"
type input "0.1"
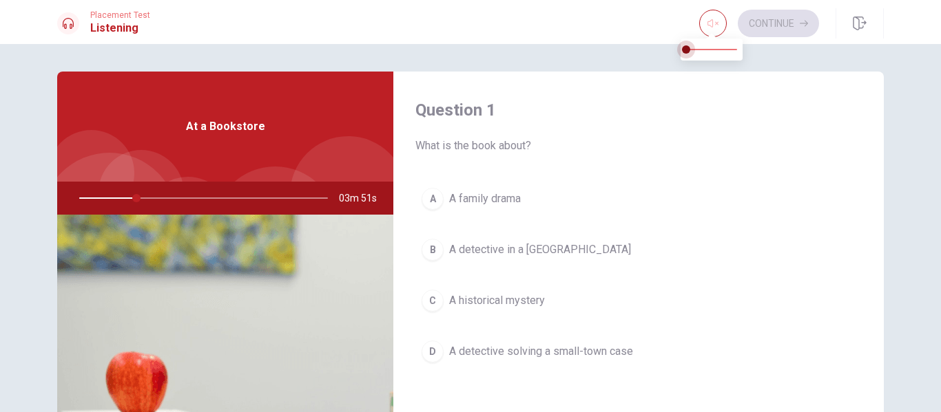
type input "23"
type input "1"
drag, startPoint x: 686, startPoint y: 46, endPoint x: 768, endPoint y: 39, distance: 82.3
click at [768, 39] on body "This site uses cookies, as explained in our Privacy Policy . If you agree to th…" at bounding box center [470, 206] width 941 height 412
click at [76, 196] on div at bounding box center [201, 198] width 276 height 33
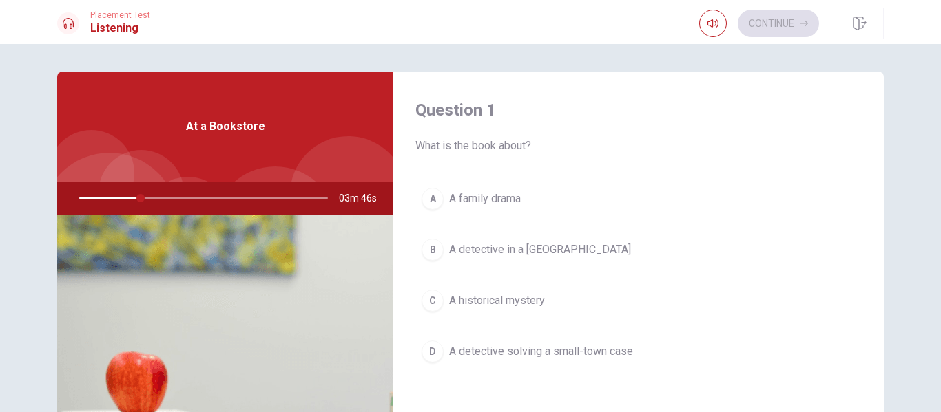
drag, startPoint x: 135, startPoint y: 196, endPoint x: 41, endPoint y: 204, distance: 94.0
click at [41, 204] on div "Question 1 What is the book about? A A family drama B A detective in a big city…" at bounding box center [470, 311] width 870 height 479
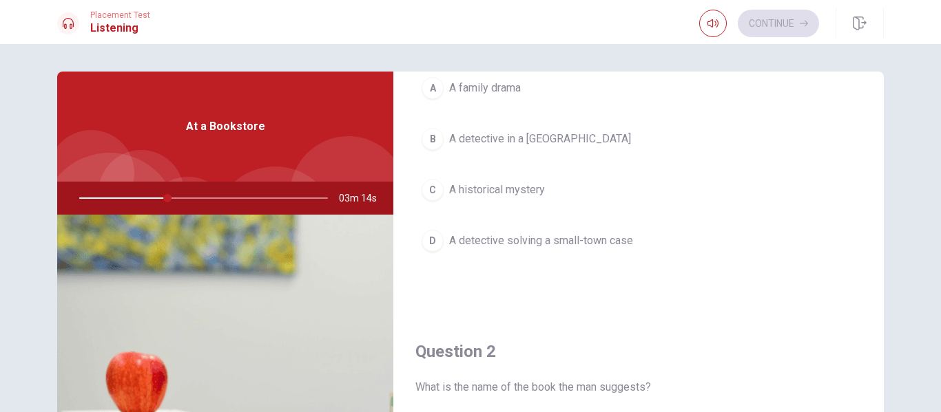
scroll to position [69, 0]
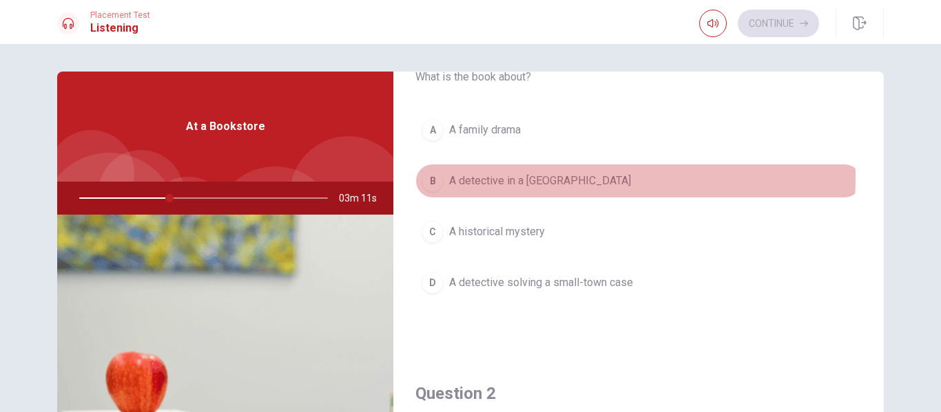
click at [427, 176] on div "B" at bounding box center [432, 181] width 22 height 22
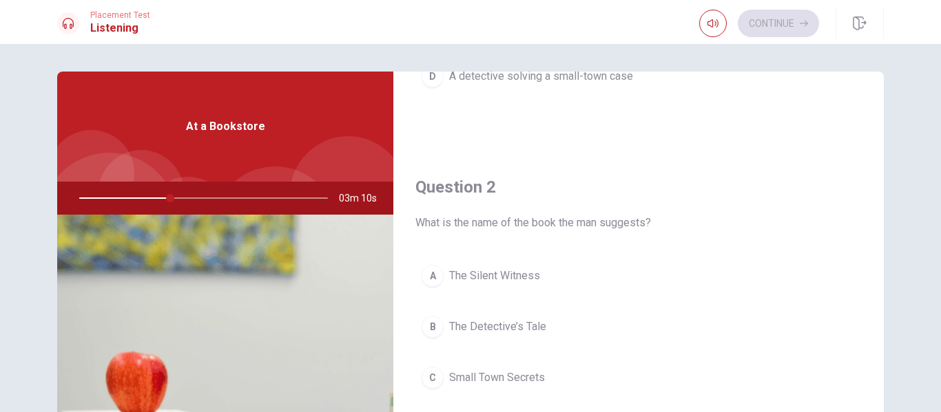
scroll to position [344, 0]
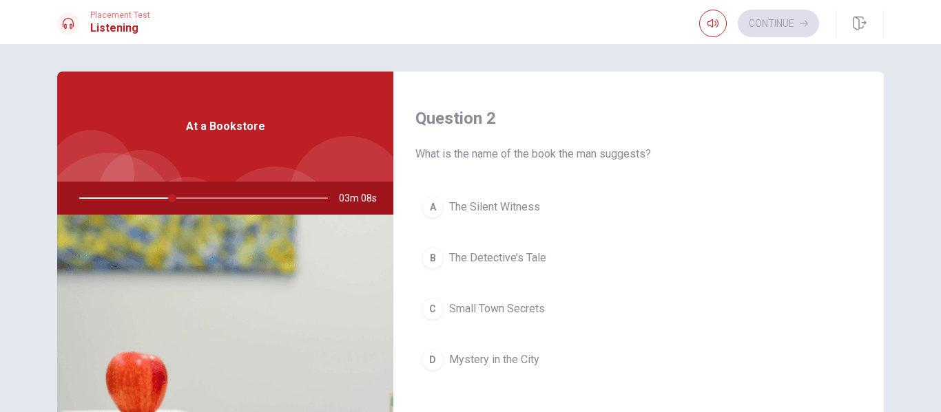
click at [428, 244] on button "B The Detective’s Tale" at bounding box center [638, 258] width 446 height 34
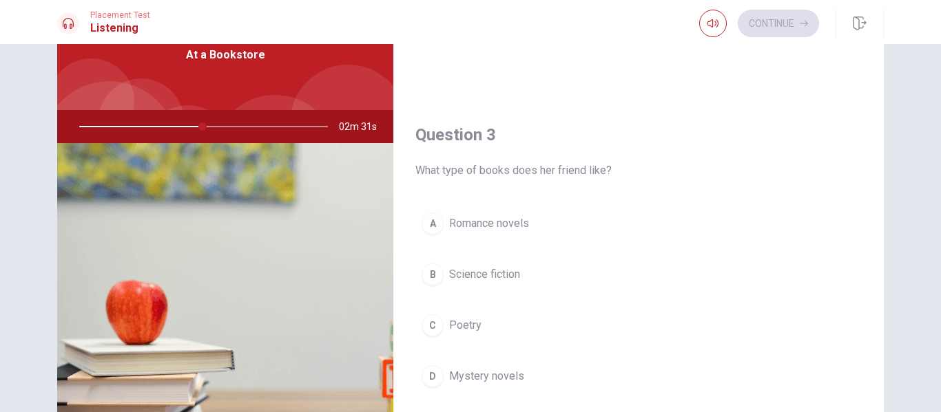
scroll to position [620, 0]
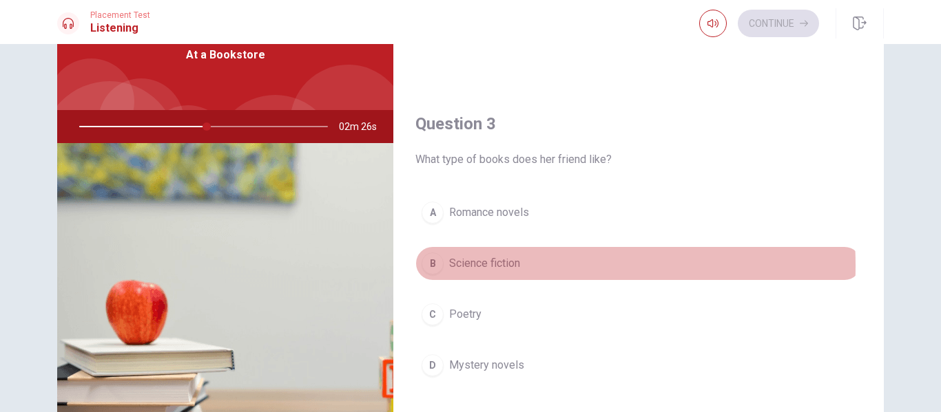
click at [481, 266] on span "Science fiction" at bounding box center [484, 263] width 71 height 17
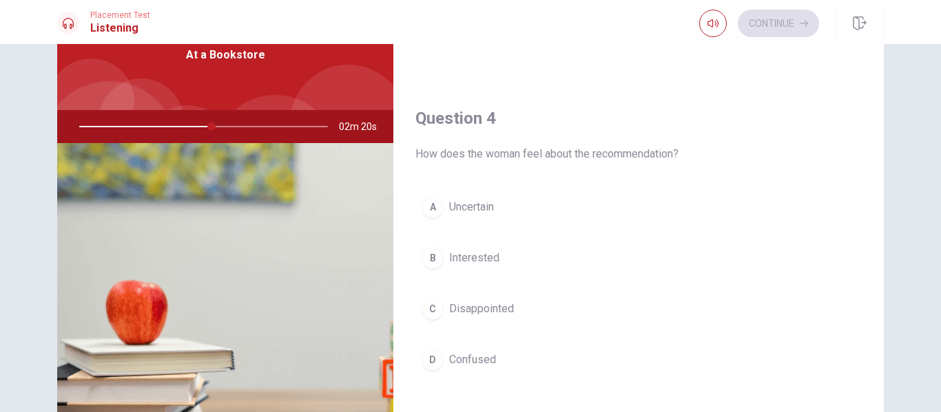
scroll to position [1033, 0]
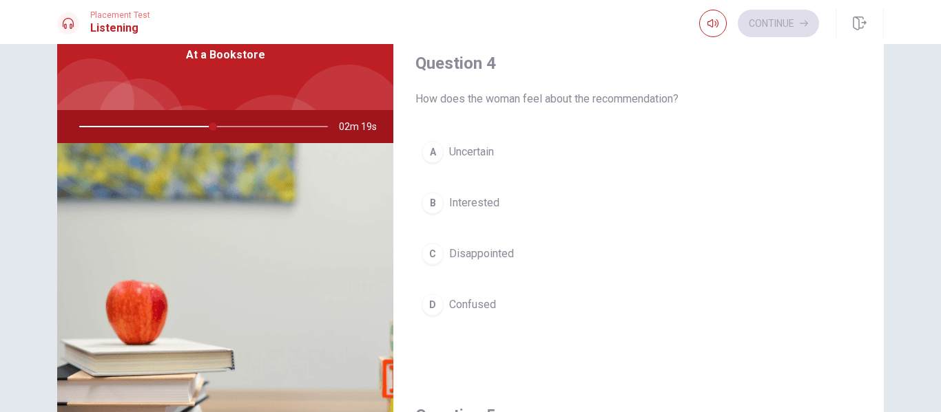
click at [487, 249] on span "Disappointed" at bounding box center [481, 254] width 65 height 17
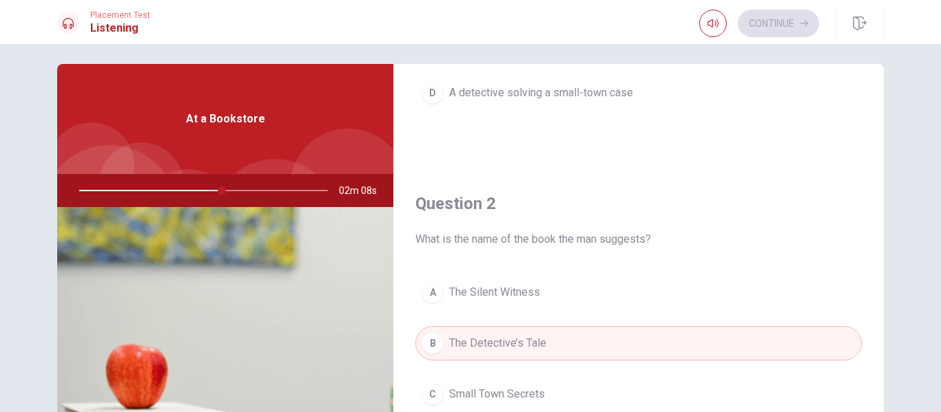
scroll to position [0, 0]
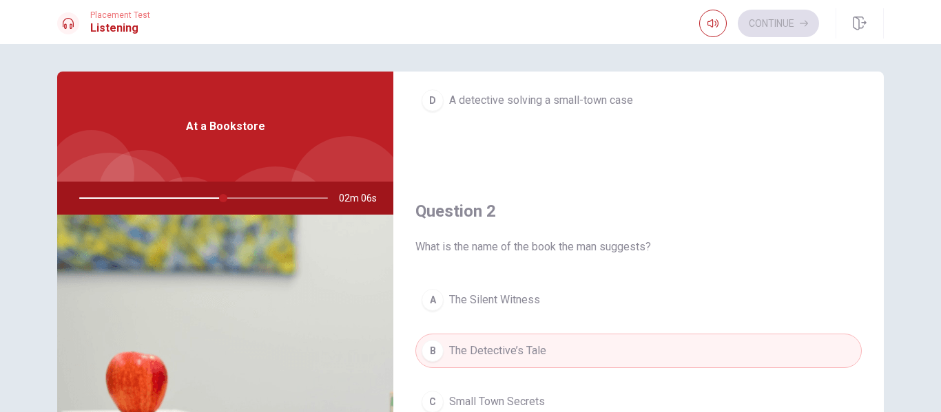
click at [83, 198] on div at bounding box center [201, 198] width 276 height 33
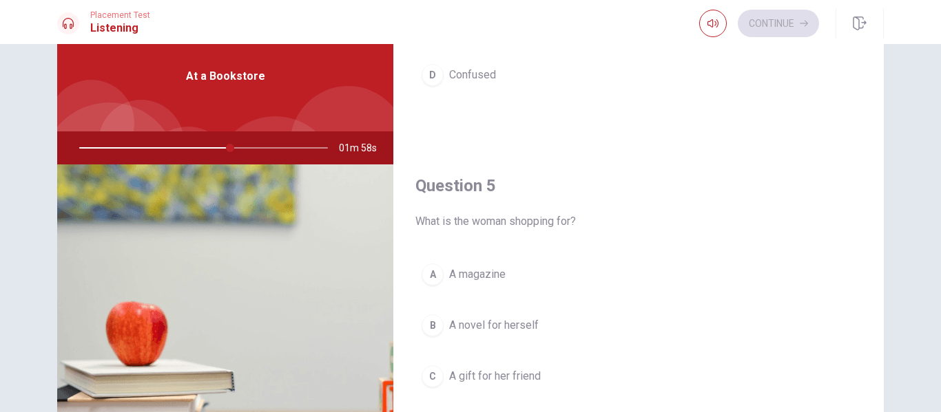
scroll to position [138, 0]
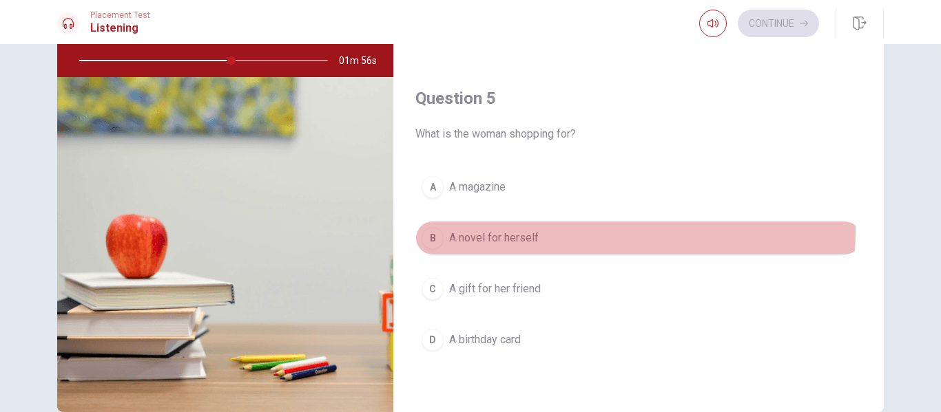
click at [472, 229] on button "B A novel for herself" at bounding box center [638, 238] width 446 height 34
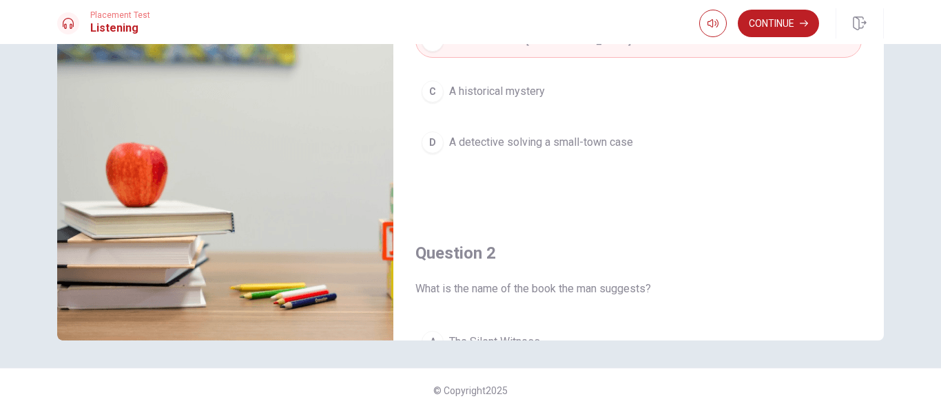
scroll to position [0, 0]
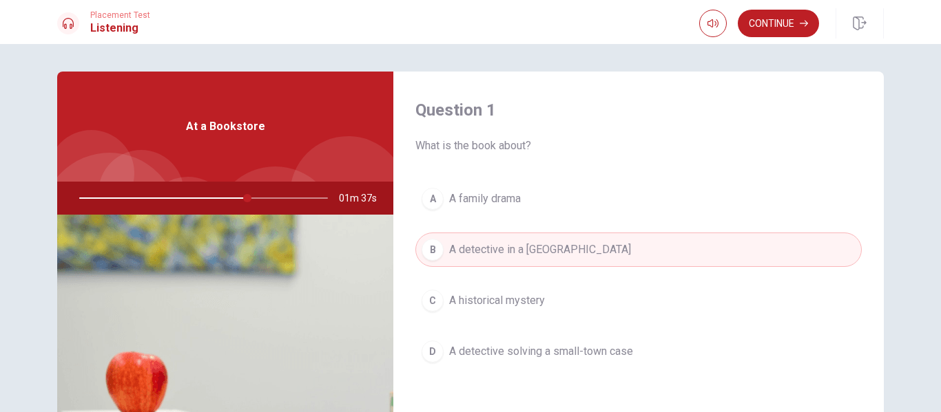
drag, startPoint x: 243, startPoint y: 194, endPoint x: 46, endPoint y: 199, distance: 197.0
click at [46, 199] on div "Question 1 What is the book about? A A family drama B A detective in a big city…" at bounding box center [470, 311] width 870 height 479
click at [793, 26] on button "Continue" at bounding box center [777, 24] width 81 height 28
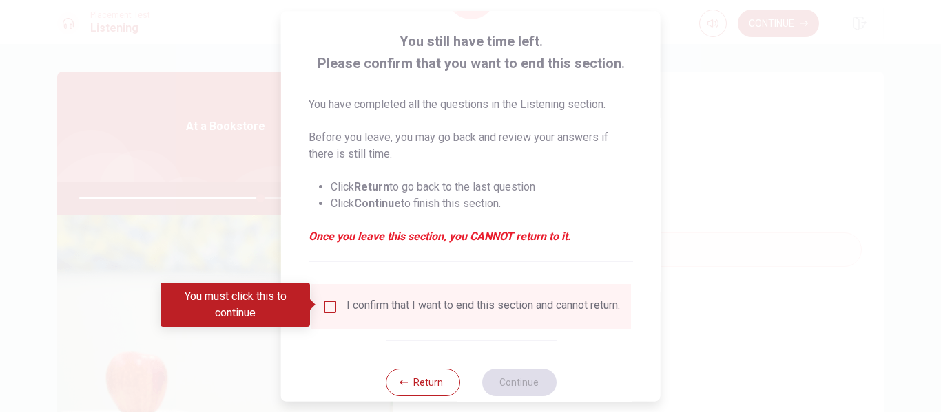
scroll to position [101, 0]
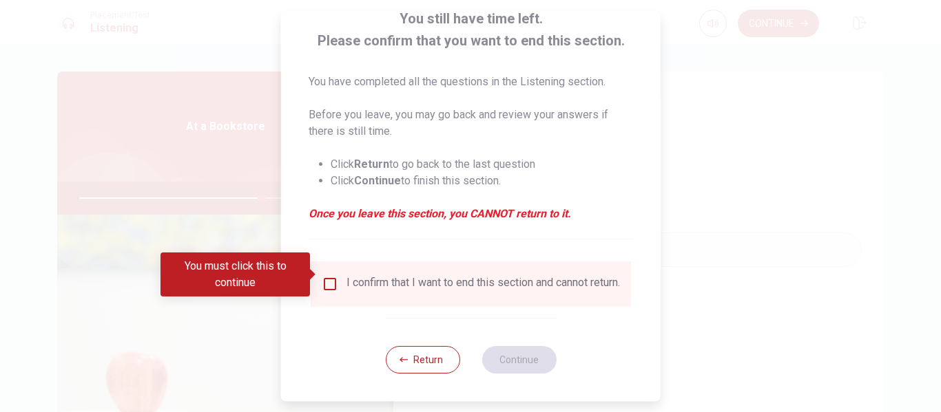
click at [405, 368] on button "Return" at bounding box center [422, 360] width 74 height 28
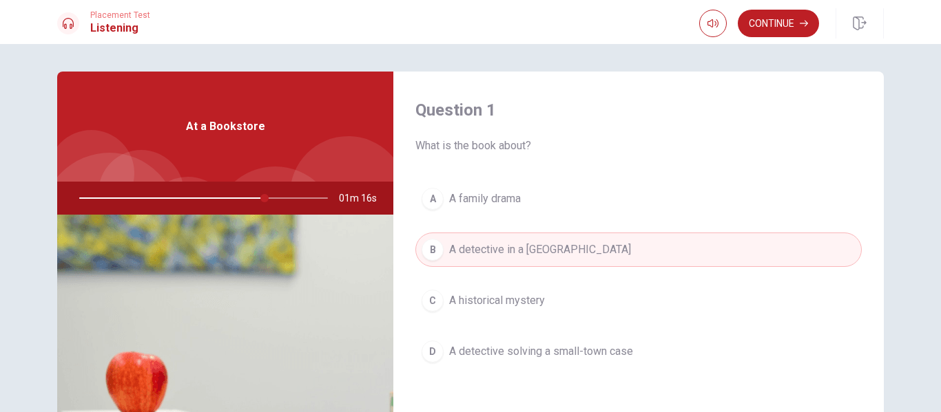
drag, startPoint x: 262, startPoint y: 197, endPoint x: 219, endPoint y: 208, distance: 44.1
click at [219, 208] on div at bounding box center [201, 198] width 276 height 33
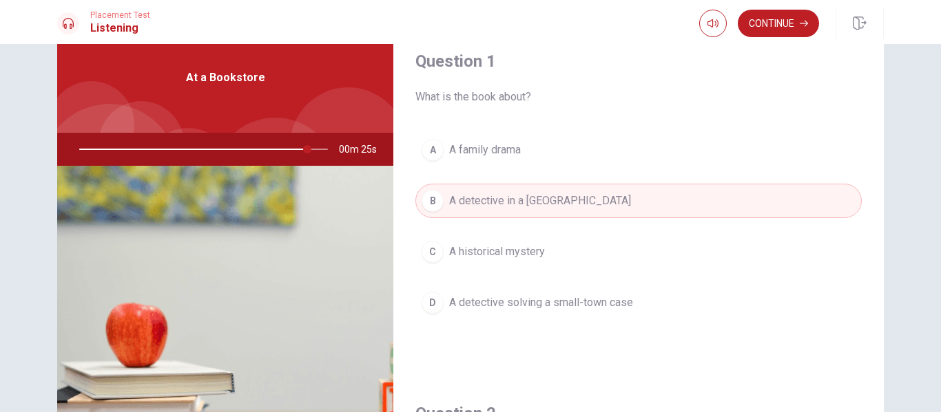
scroll to position [0, 0]
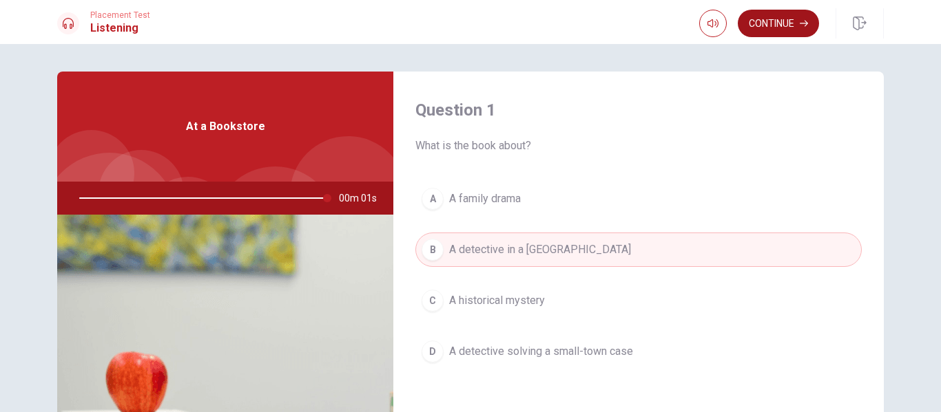
type input "0"
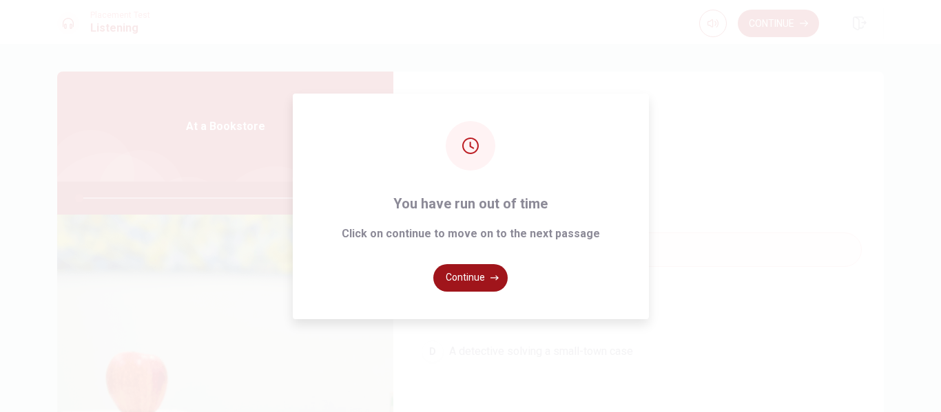
click at [468, 280] on button "Continue" at bounding box center [470, 278] width 74 height 28
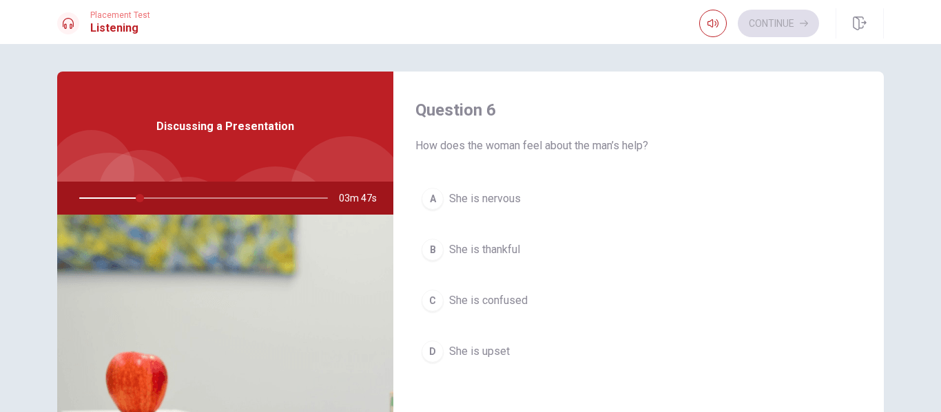
drag, startPoint x: 425, startPoint y: 199, endPoint x: 434, endPoint y: 204, distance: 10.2
click at [425, 198] on div "A" at bounding box center [432, 199] width 22 height 22
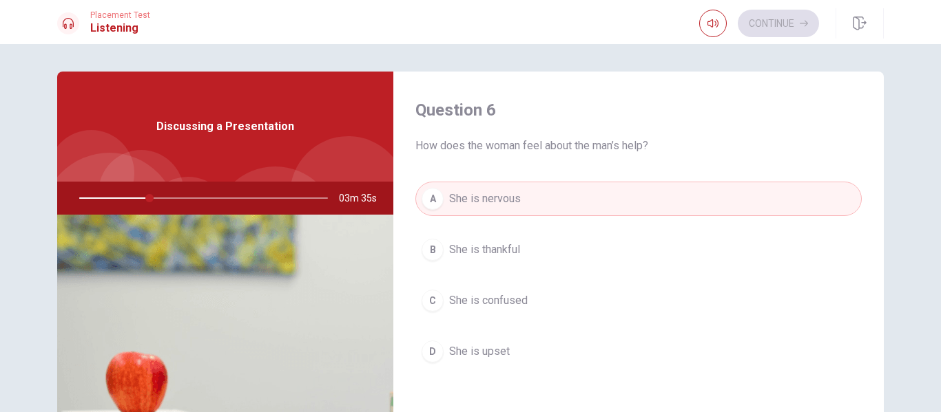
click at [426, 302] on div "C" at bounding box center [432, 301] width 22 height 22
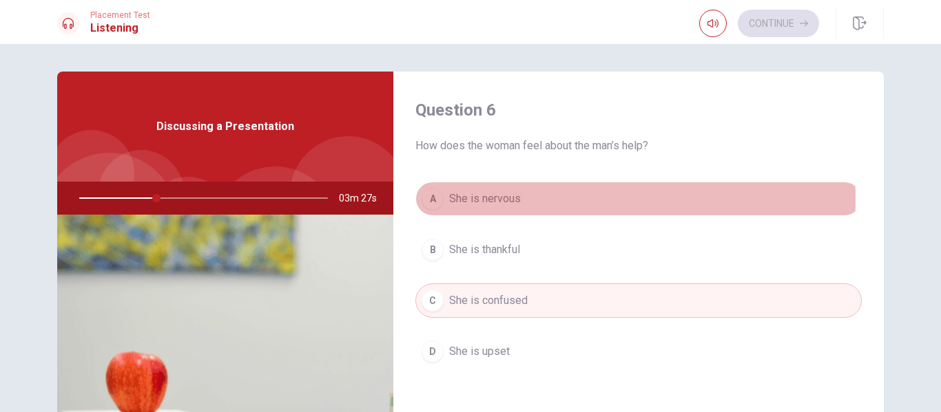
click at [426, 199] on div "A" at bounding box center [432, 199] width 22 height 22
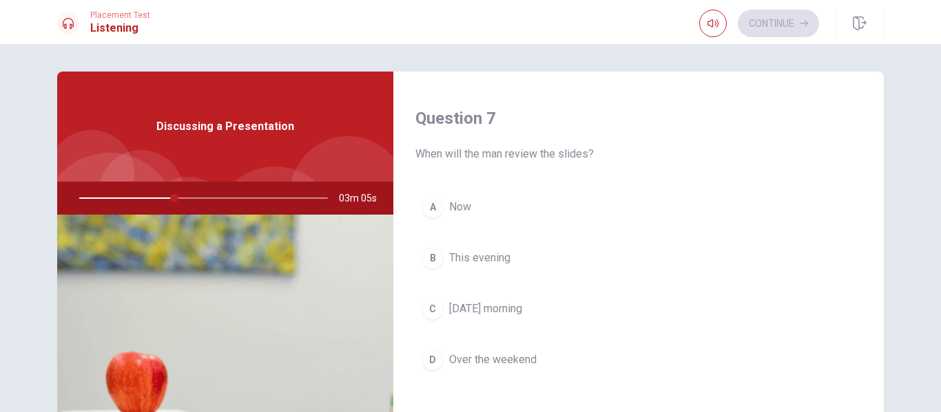
scroll to position [413, 0]
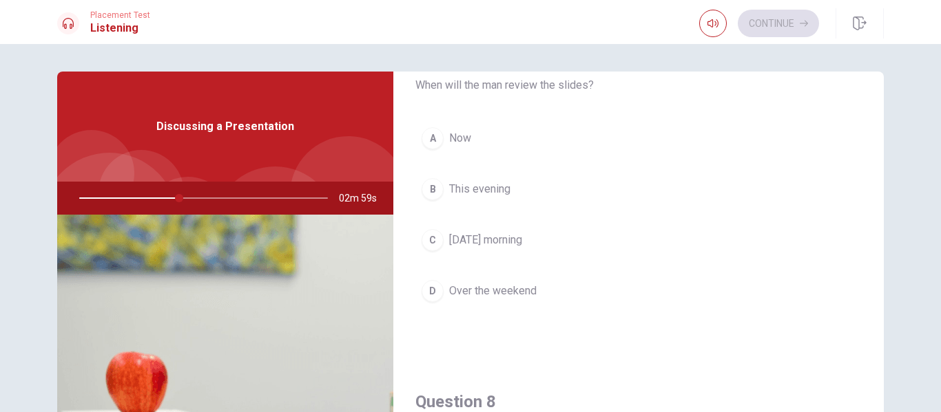
click at [428, 141] on div "A" at bounding box center [432, 138] width 22 height 22
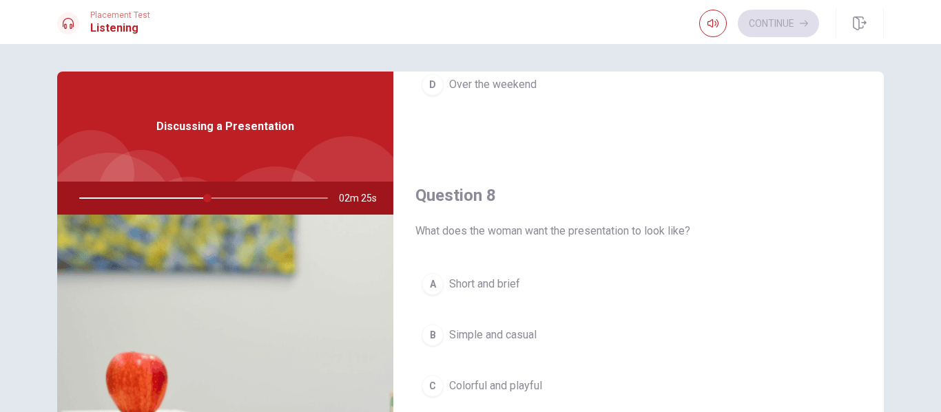
scroll to position [689, 0]
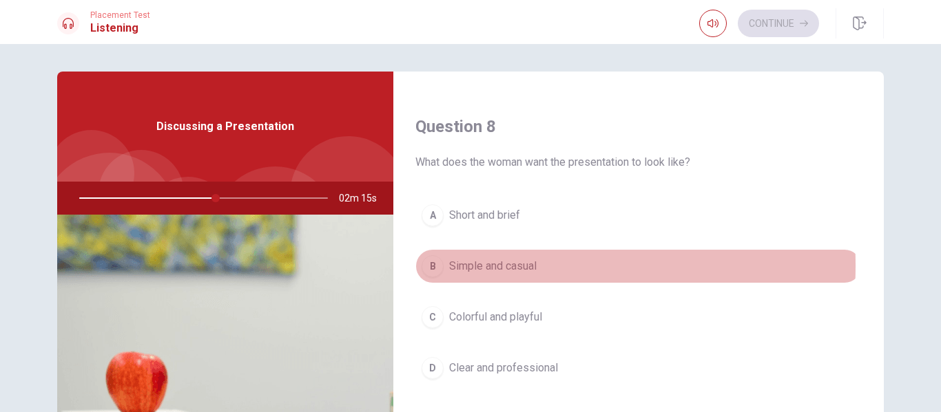
click at [433, 266] on div "B" at bounding box center [432, 266] width 22 height 22
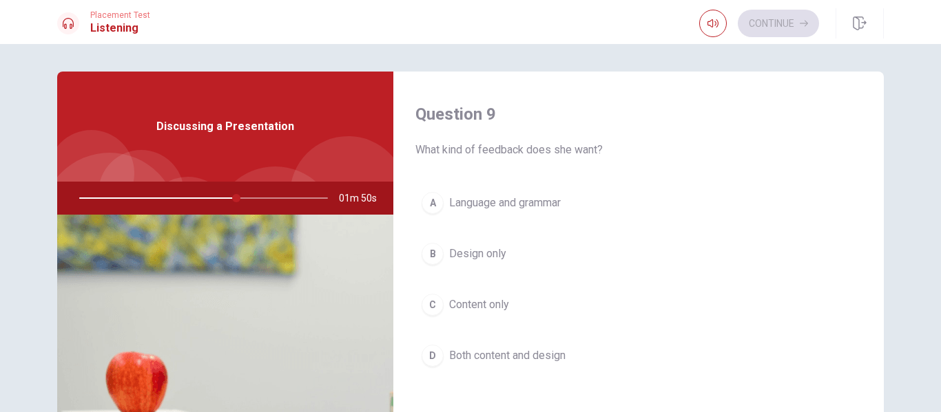
scroll to position [1078, 0]
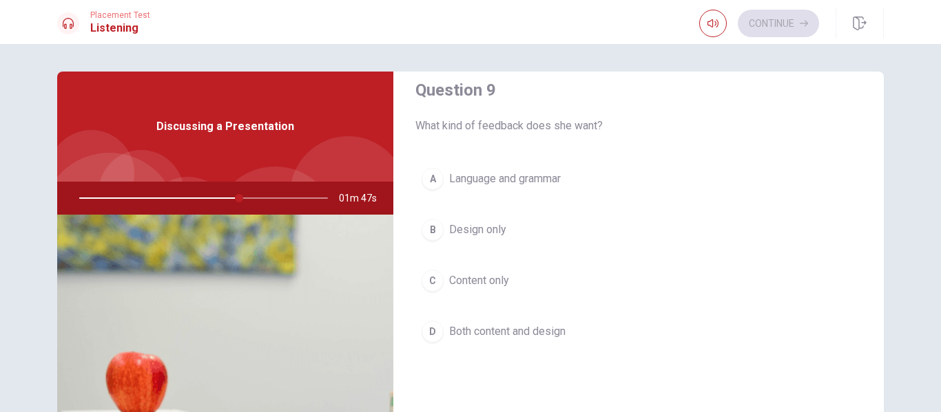
click at [436, 281] on div "C" at bounding box center [432, 281] width 22 height 22
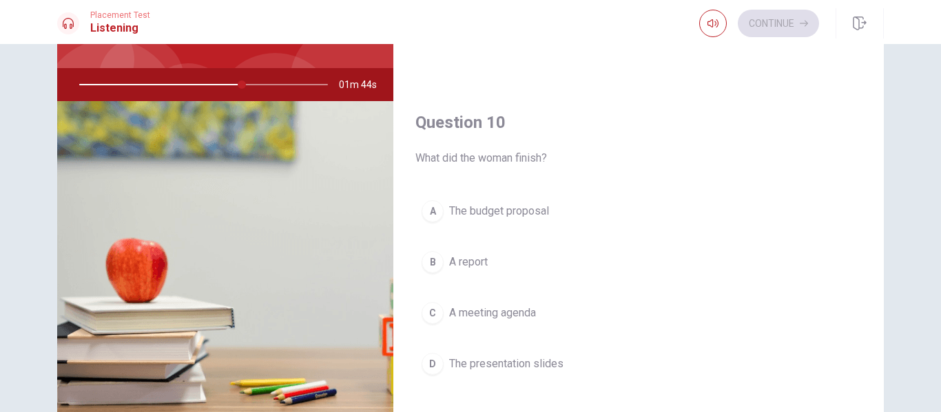
scroll to position [138, 0]
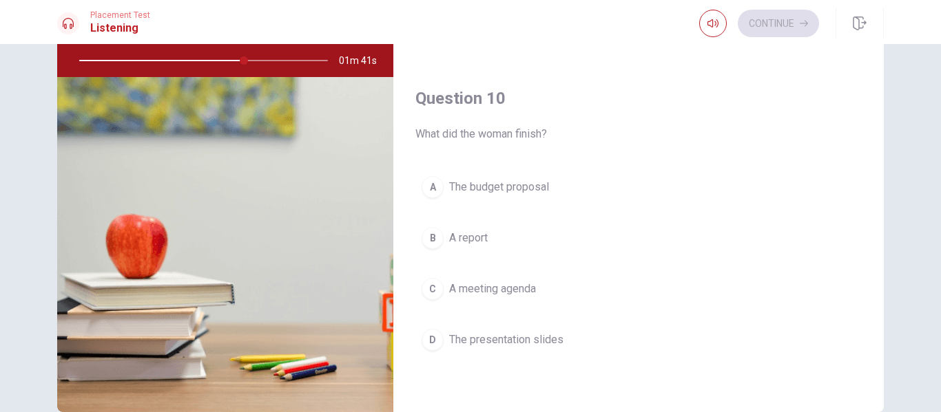
click at [432, 344] on div "D" at bounding box center [432, 340] width 22 height 22
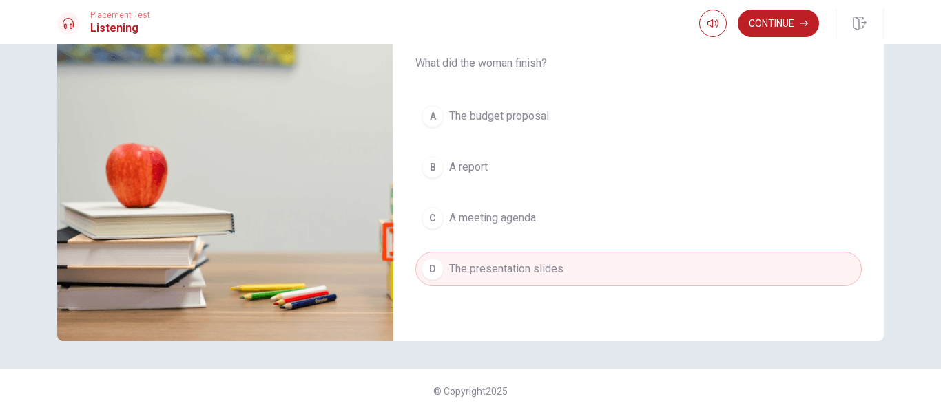
scroll to position [209, 0]
click at [770, 10] on button "Continue" at bounding box center [777, 24] width 81 height 28
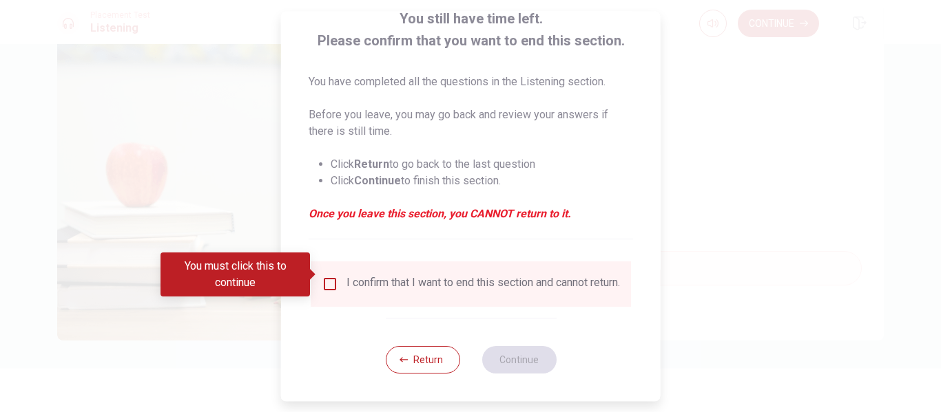
scroll to position [101, 0]
click at [419, 361] on button "Return" at bounding box center [422, 360] width 74 height 28
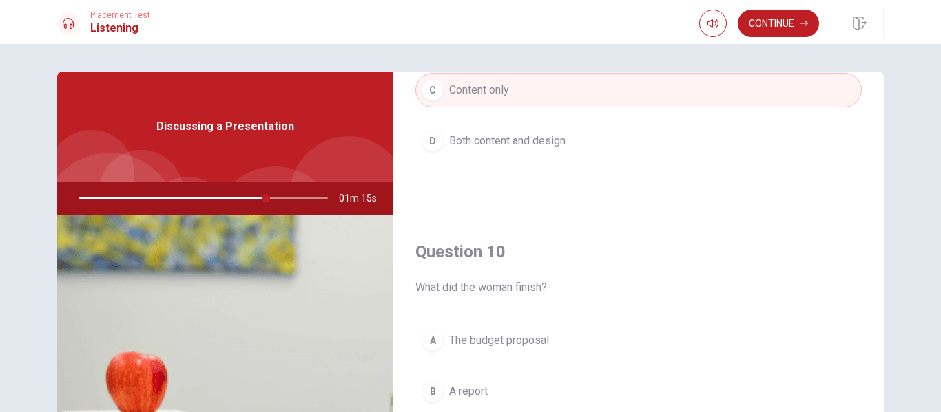
scroll to position [1284, 0]
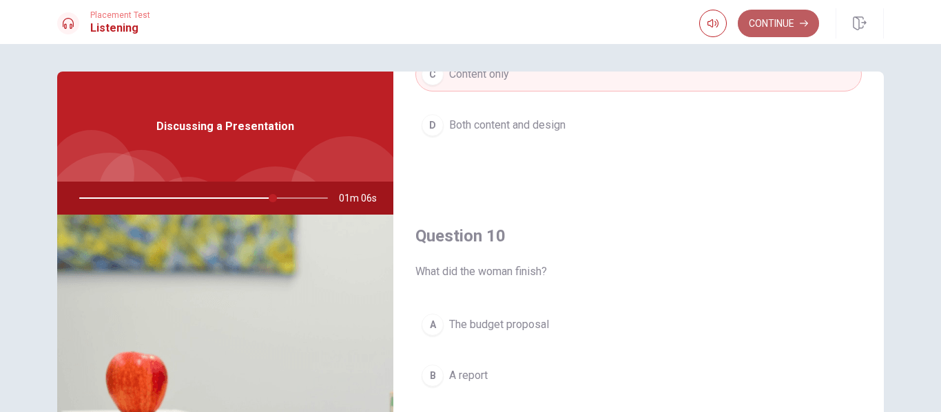
click at [772, 19] on button "Continue" at bounding box center [777, 24] width 81 height 28
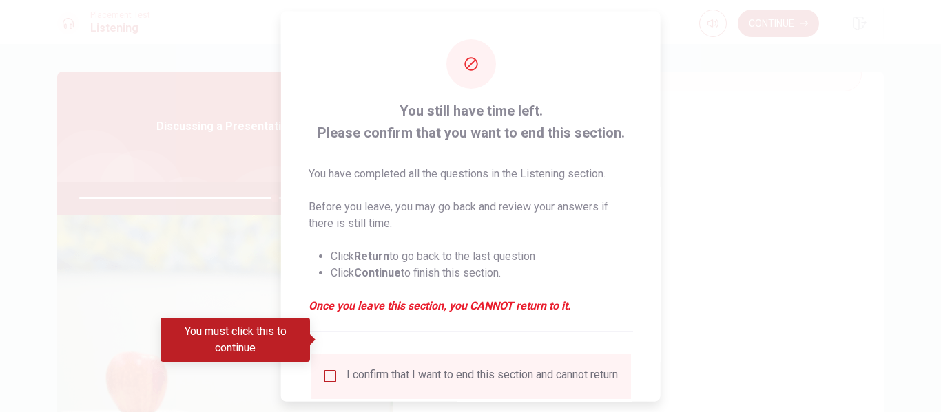
scroll to position [101, 0]
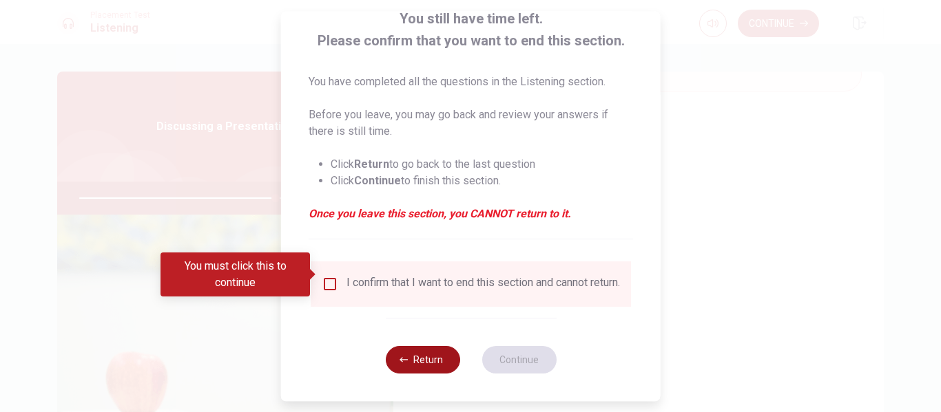
click at [414, 358] on button "Return" at bounding box center [422, 360] width 74 height 28
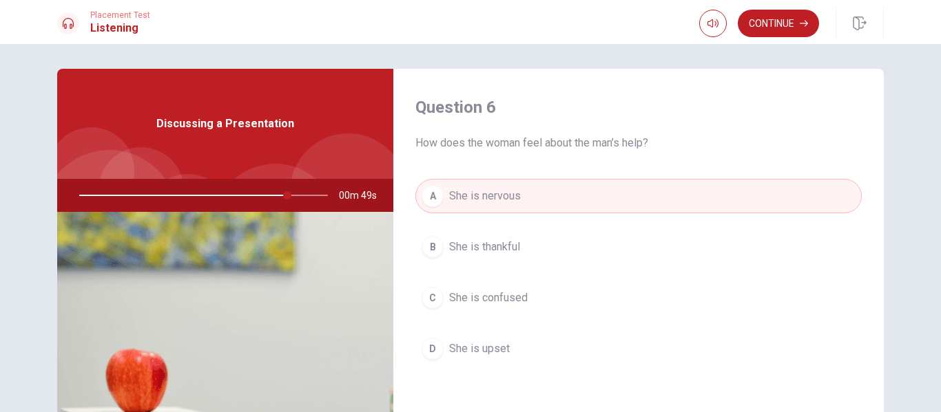
scroll to position [0, 0]
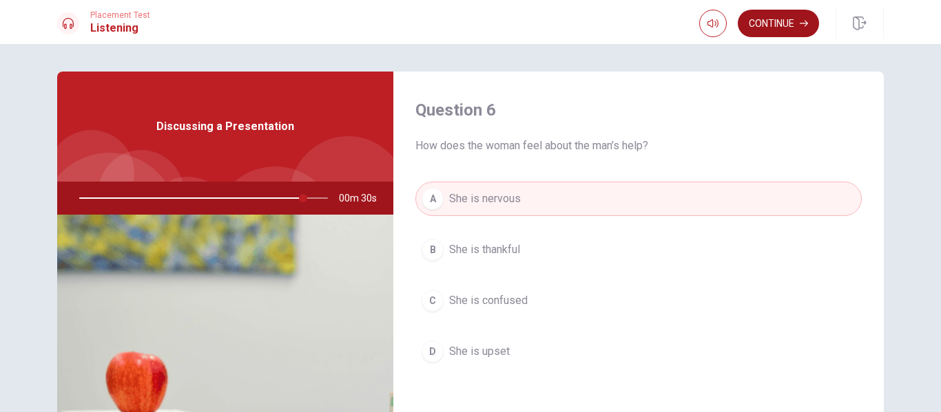
click at [761, 24] on button "Continue" at bounding box center [777, 24] width 81 height 28
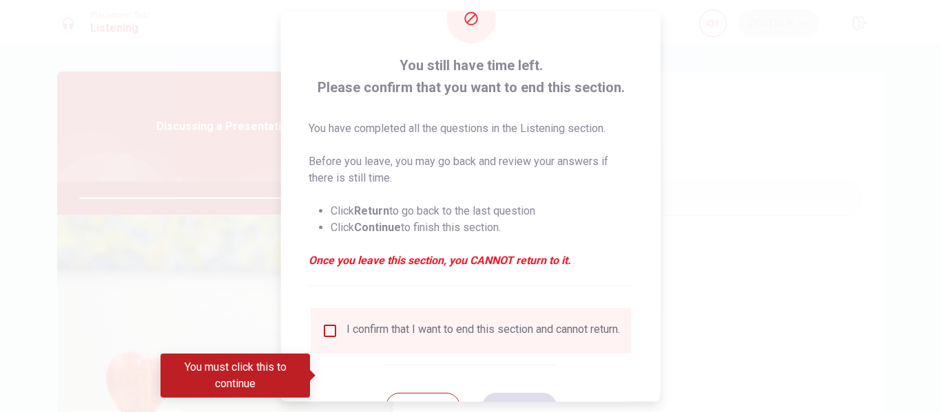
scroll to position [69, 0]
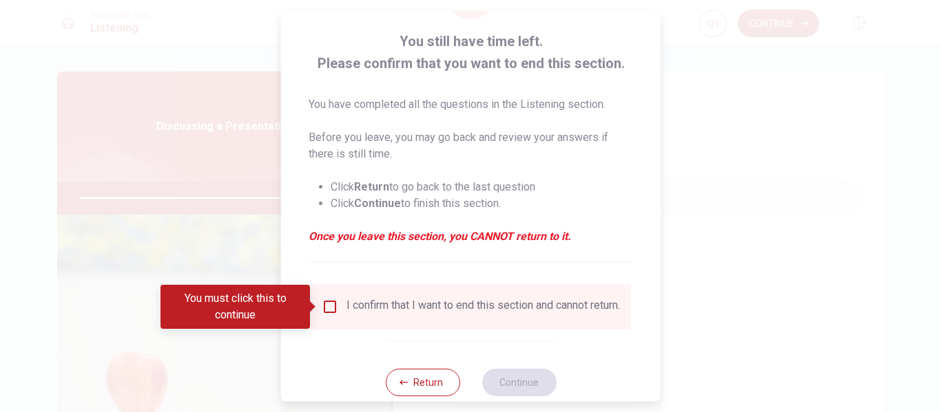
click at [322, 306] on input "You must click this to continue" at bounding box center [330, 307] width 17 height 17
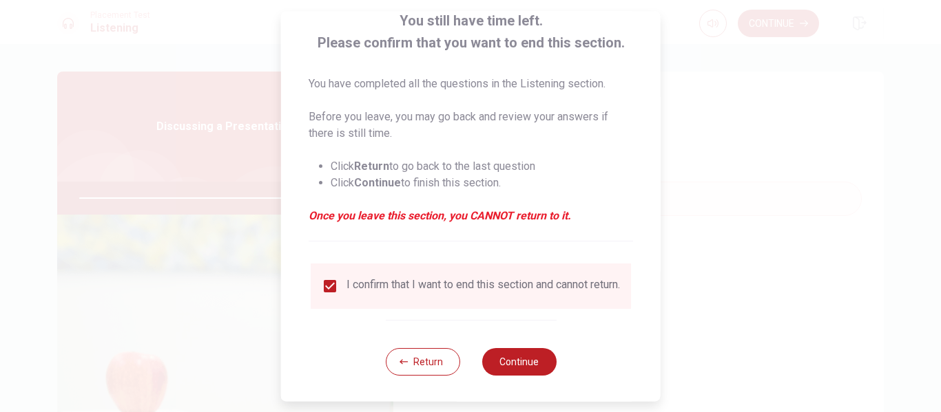
scroll to position [101, 0]
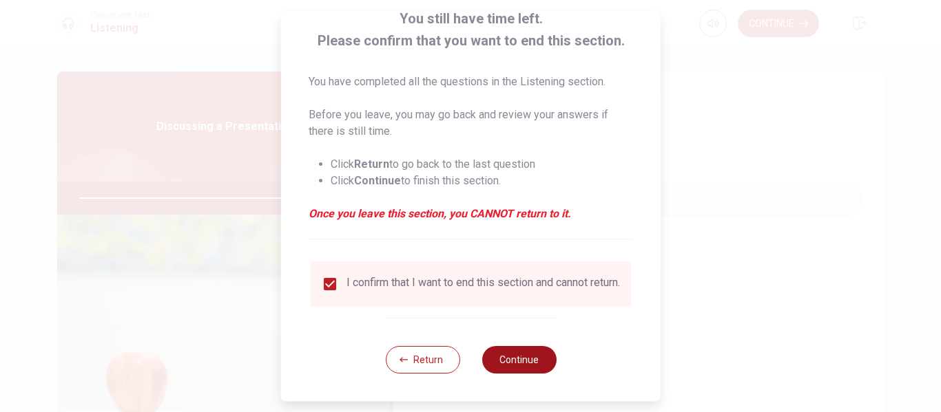
click at [525, 355] on button "Continue" at bounding box center [518, 360] width 74 height 28
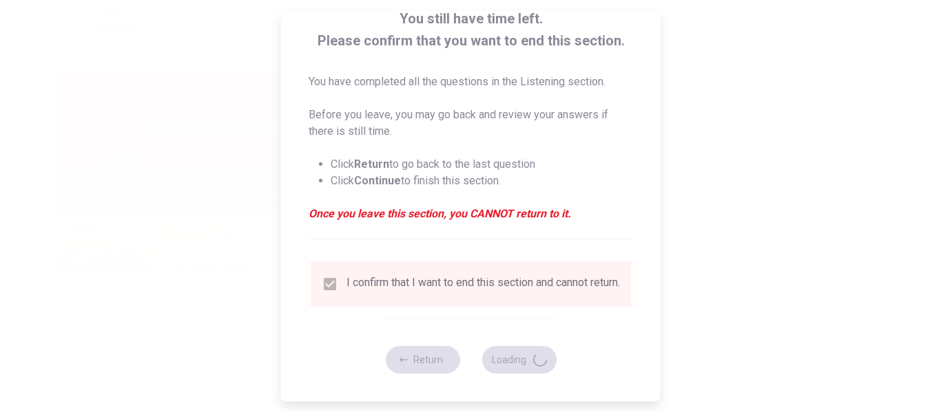
type input "92"
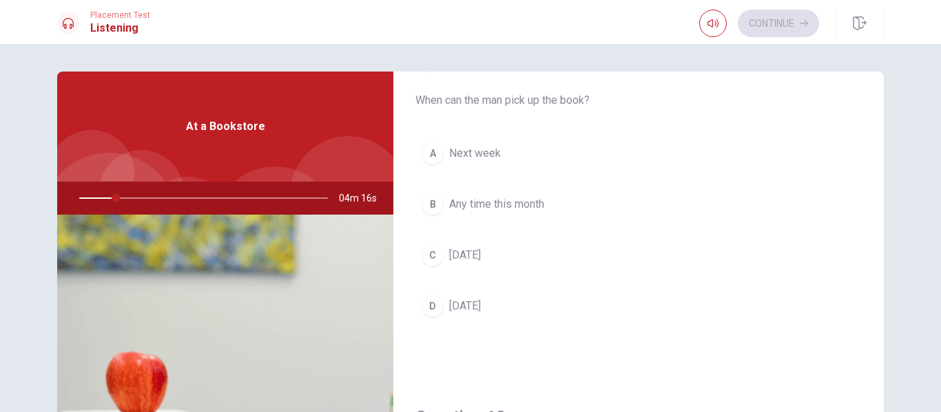
scroll to position [69, 0]
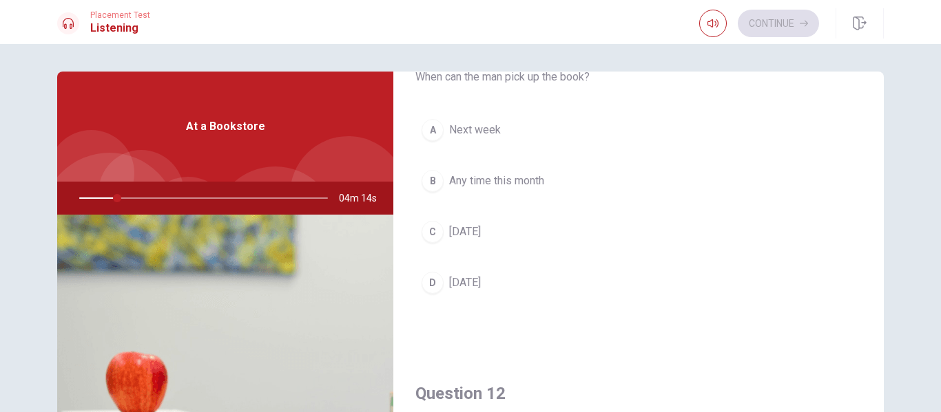
click at [427, 227] on div "C" at bounding box center [432, 232] width 22 height 22
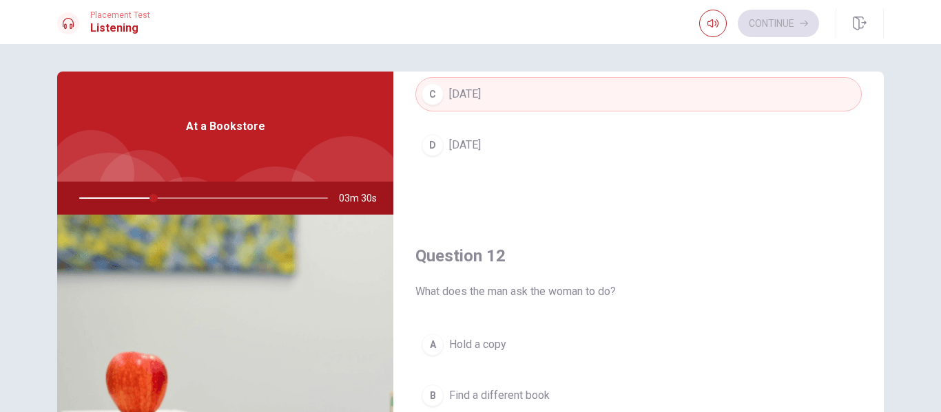
scroll to position [0, 0]
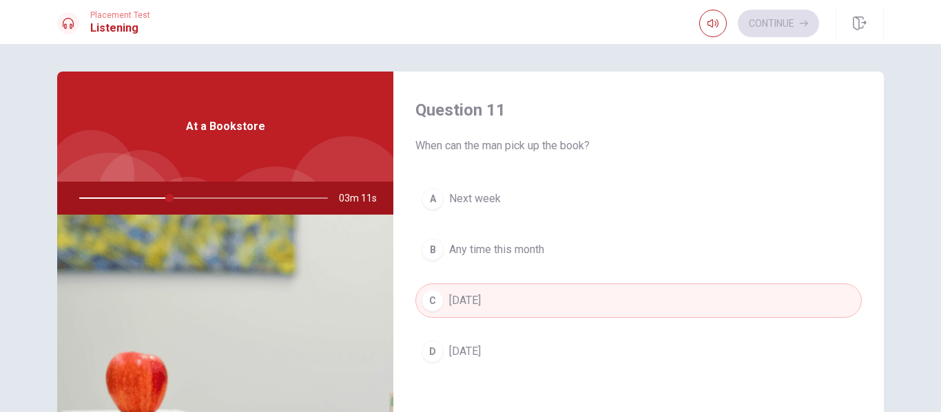
click at [428, 200] on div "A" at bounding box center [432, 199] width 22 height 22
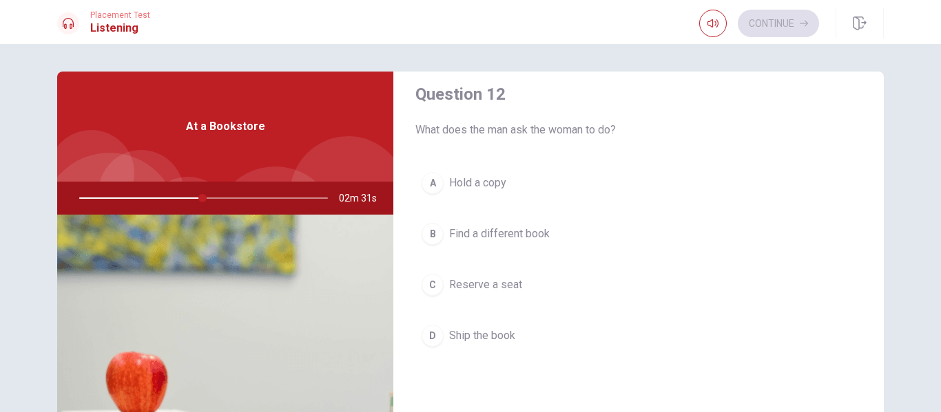
scroll to position [344, 0]
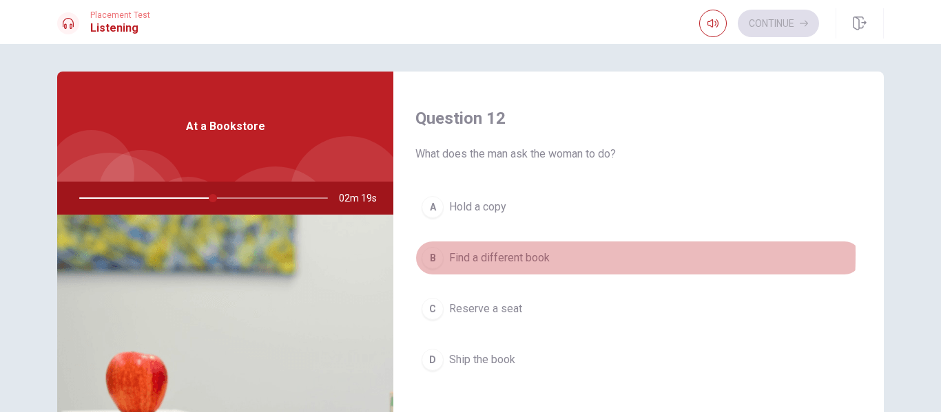
click at [424, 255] on div "B" at bounding box center [432, 258] width 22 height 22
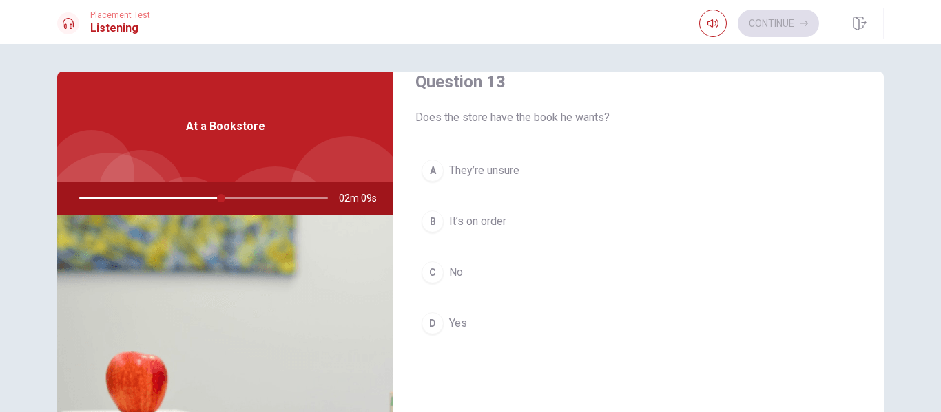
scroll to position [757, 0]
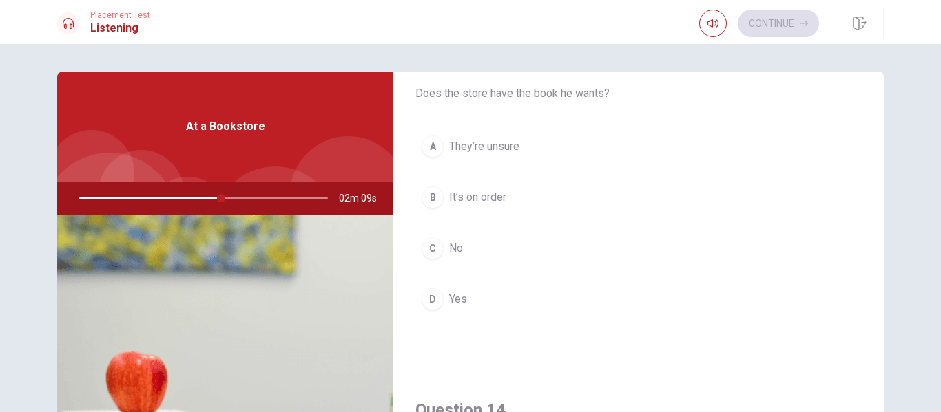
click at [432, 248] on div "C" at bounding box center [432, 249] width 22 height 22
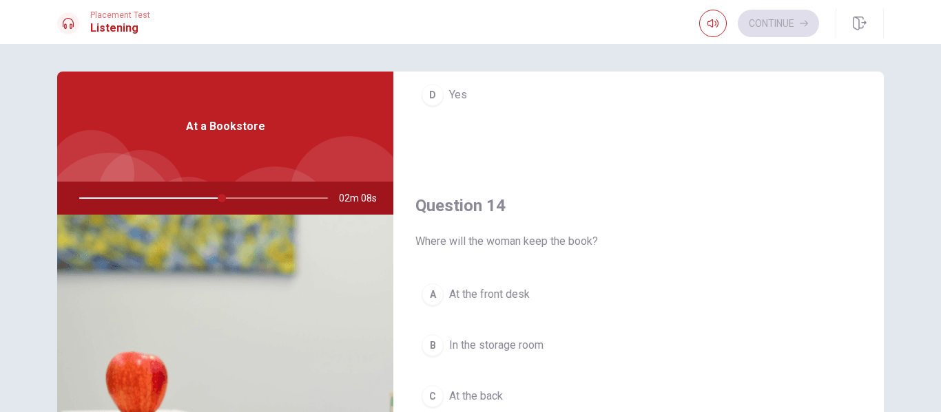
scroll to position [964, 0]
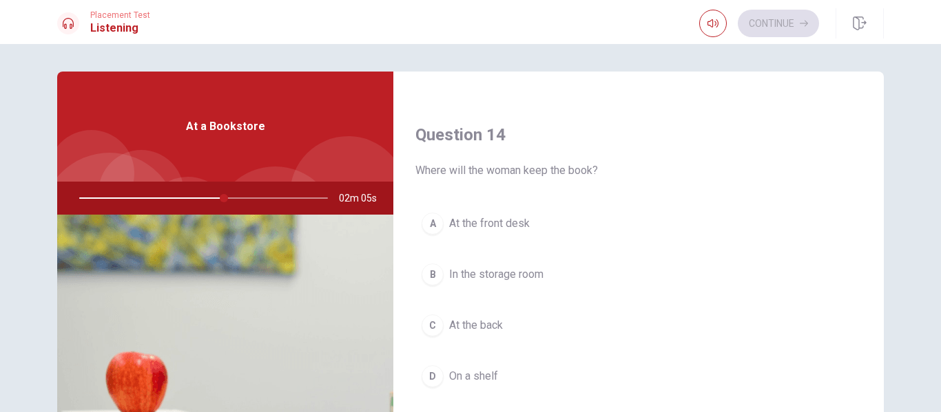
click at [452, 269] on span "In the storage room" at bounding box center [496, 274] width 94 height 17
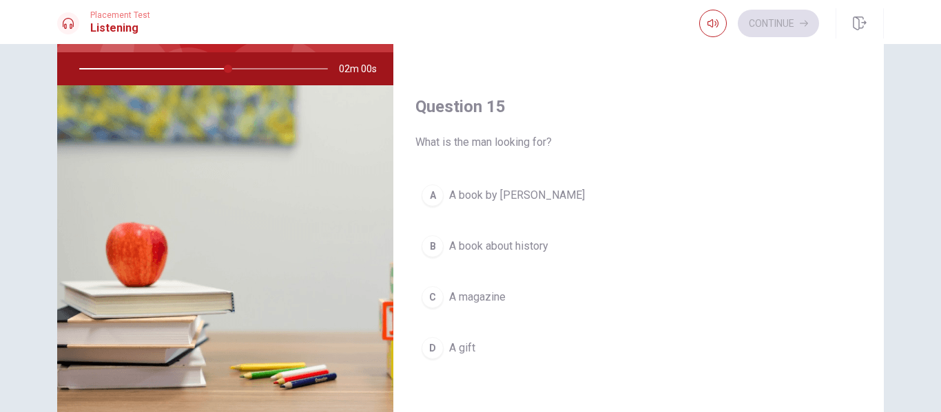
scroll to position [138, 0]
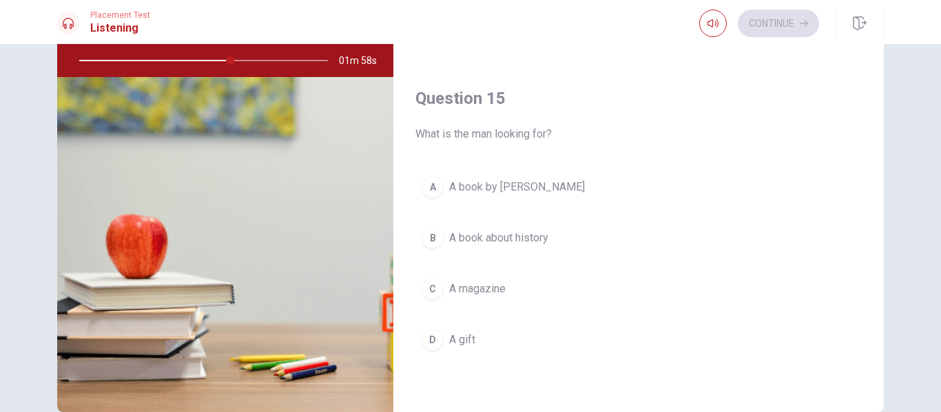
drag, startPoint x: 437, startPoint y: 242, endPoint x: 455, endPoint y: 248, distance: 19.4
click at [437, 243] on div "B" at bounding box center [432, 238] width 22 height 22
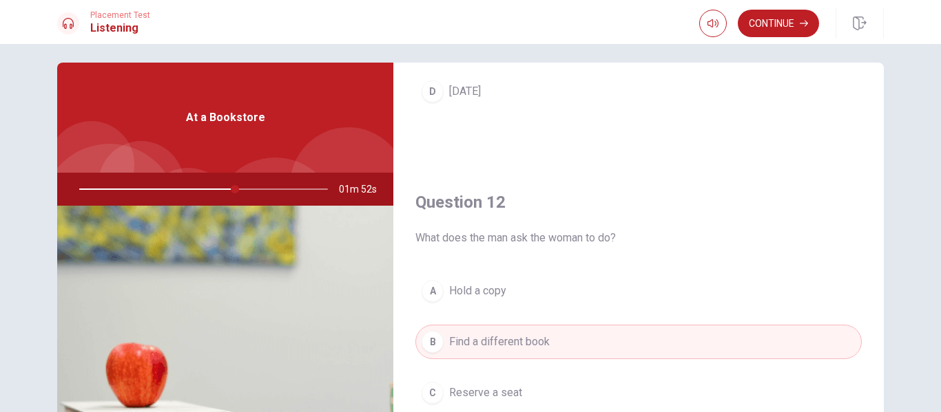
scroll to position [7, 0]
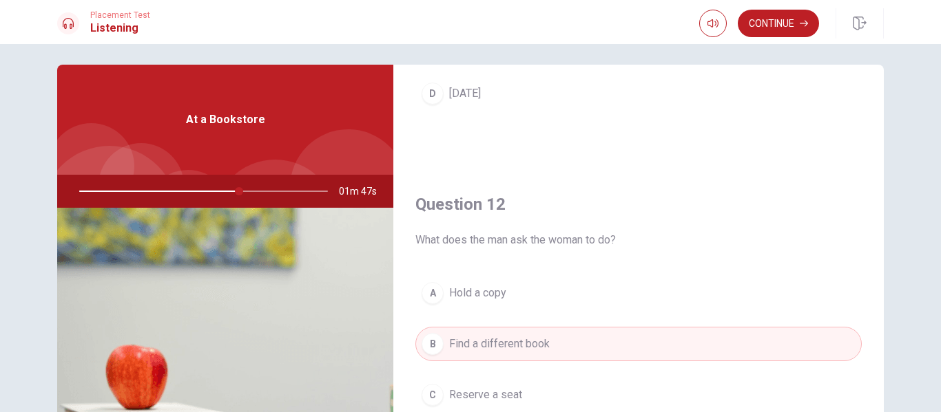
click at [263, 188] on div at bounding box center [201, 191] width 276 height 33
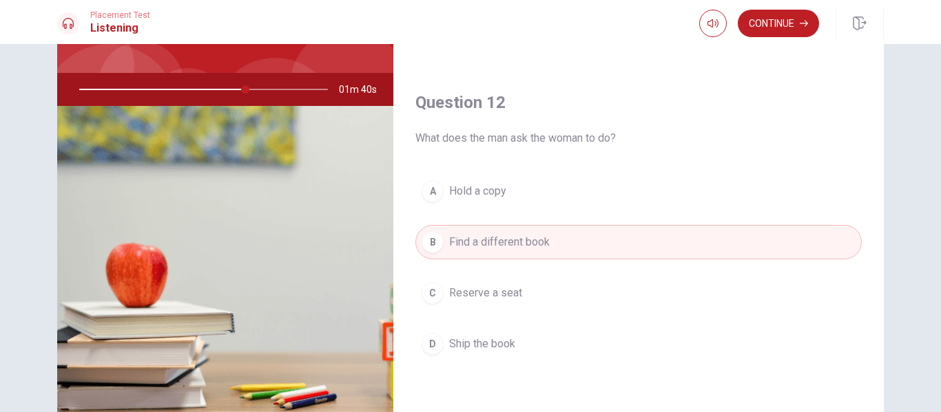
scroll to position [0, 0]
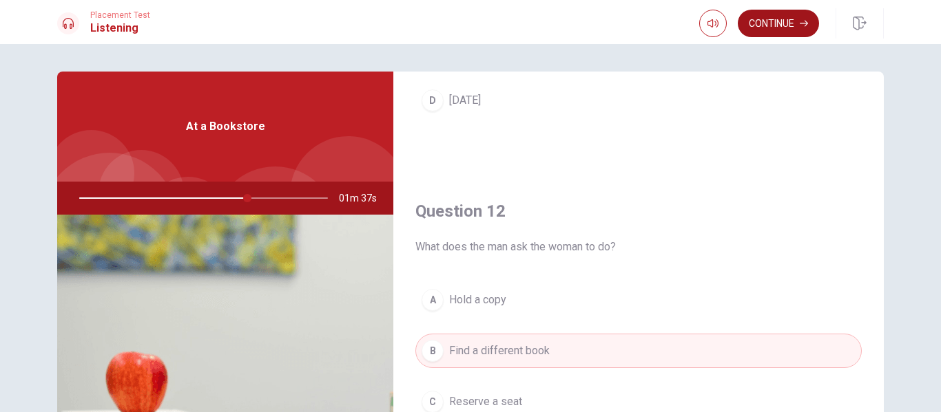
click at [756, 21] on button "Continue" at bounding box center [777, 24] width 81 height 28
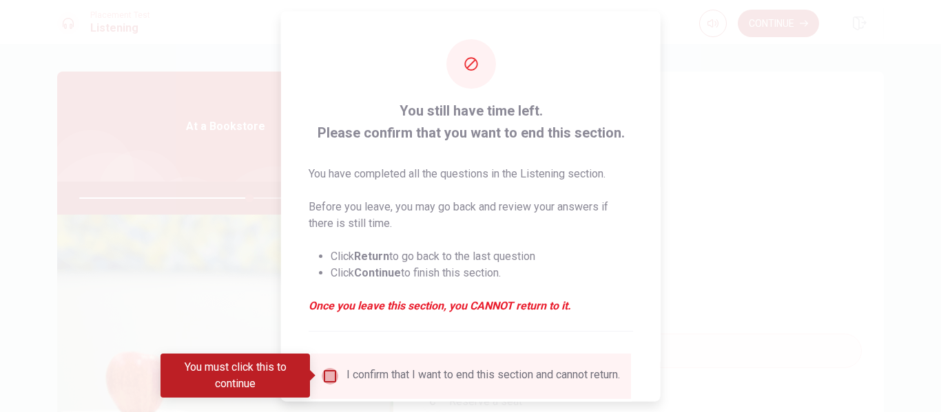
click at [325, 378] on input "You must click this to continue" at bounding box center [330, 376] width 17 height 17
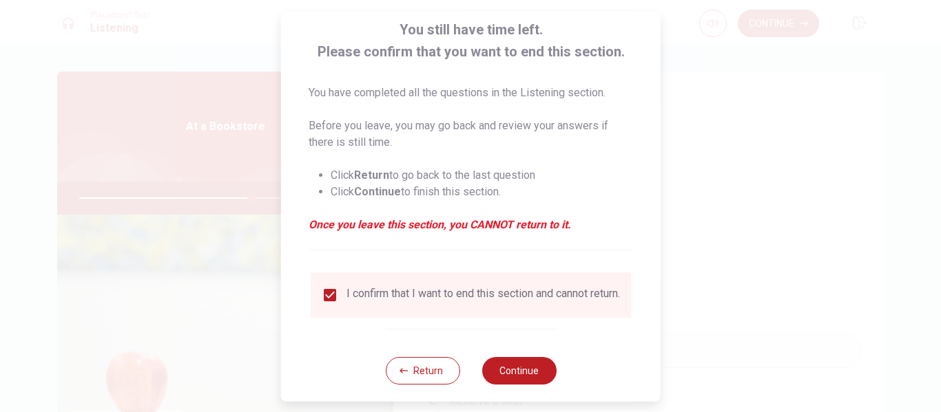
scroll to position [101, 0]
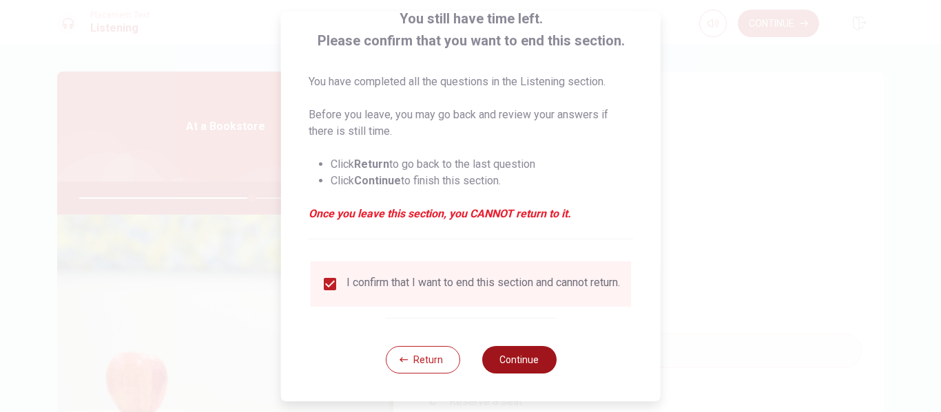
click at [514, 353] on button "Continue" at bounding box center [518, 360] width 74 height 28
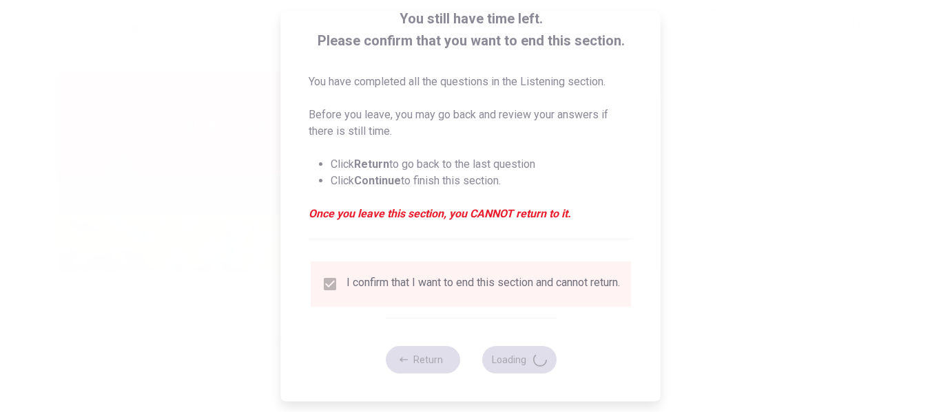
type input "70"
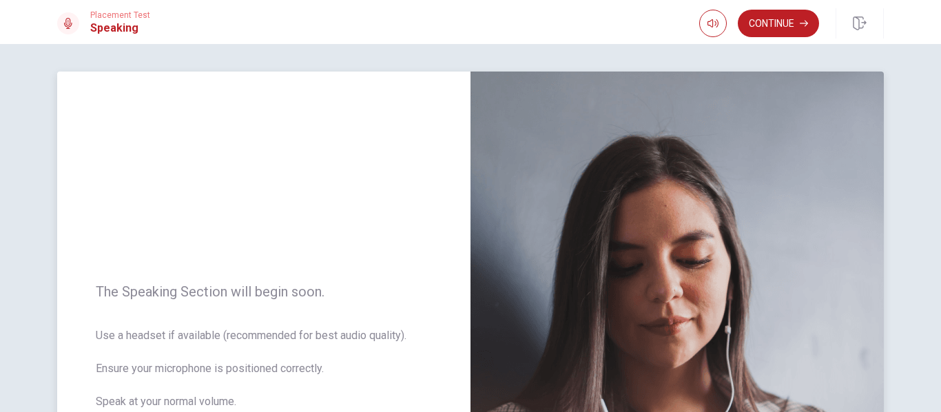
scroll to position [69, 0]
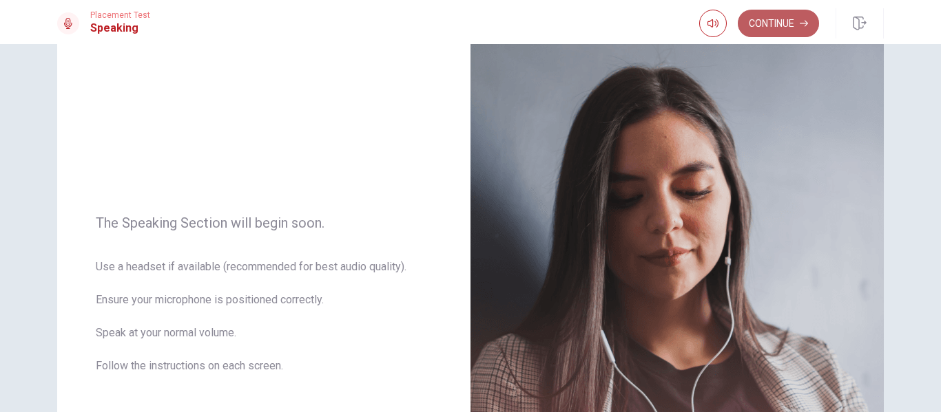
click at [782, 21] on button "Continue" at bounding box center [777, 24] width 81 height 28
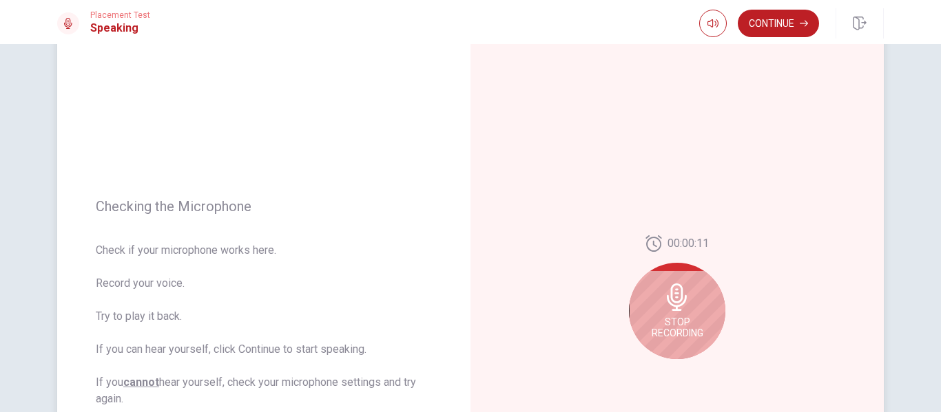
click at [678, 313] on div "Stop Recording" at bounding box center [677, 311] width 96 height 96
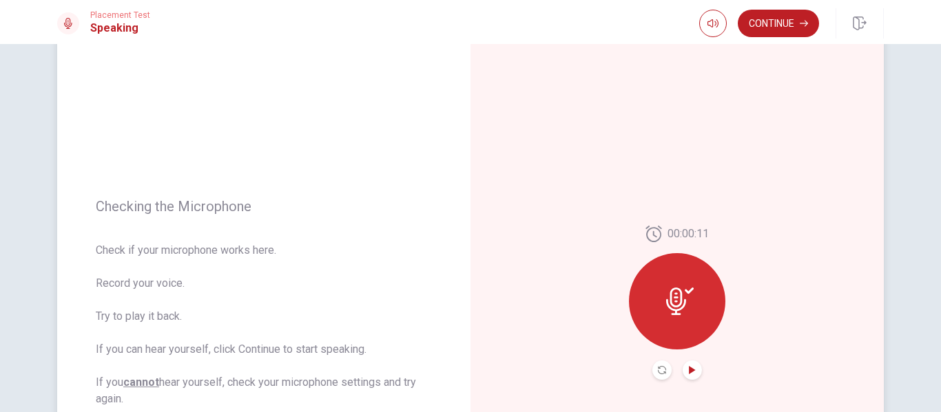
click at [689, 372] on icon "Play Audio" at bounding box center [692, 370] width 8 height 8
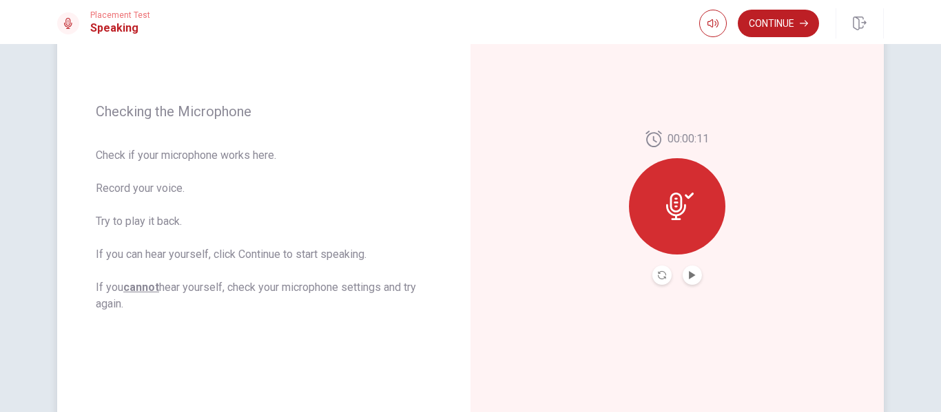
scroll to position [207, 0]
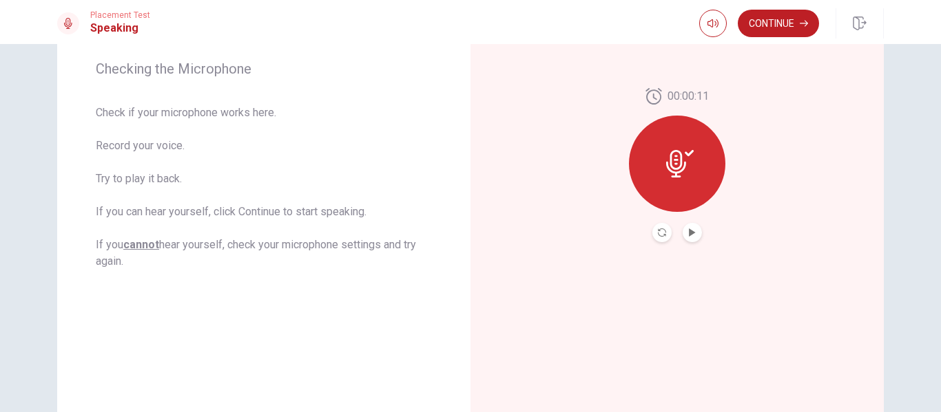
click at [775, 7] on div "Placement Test Speaking Continue" at bounding box center [470, 22] width 941 height 44
click at [778, 24] on button "Continue" at bounding box center [777, 24] width 81 height 28
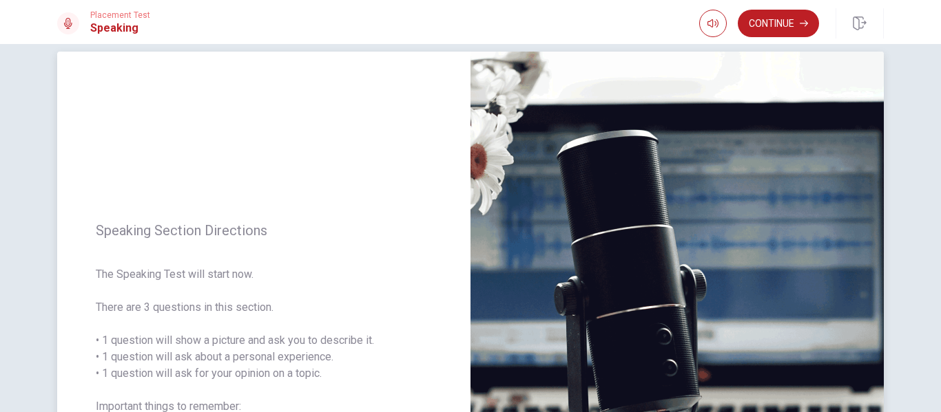
scroll to position [0, 0]
